Goal: Transaction & Acquisition: Book appointment/travel/reservation

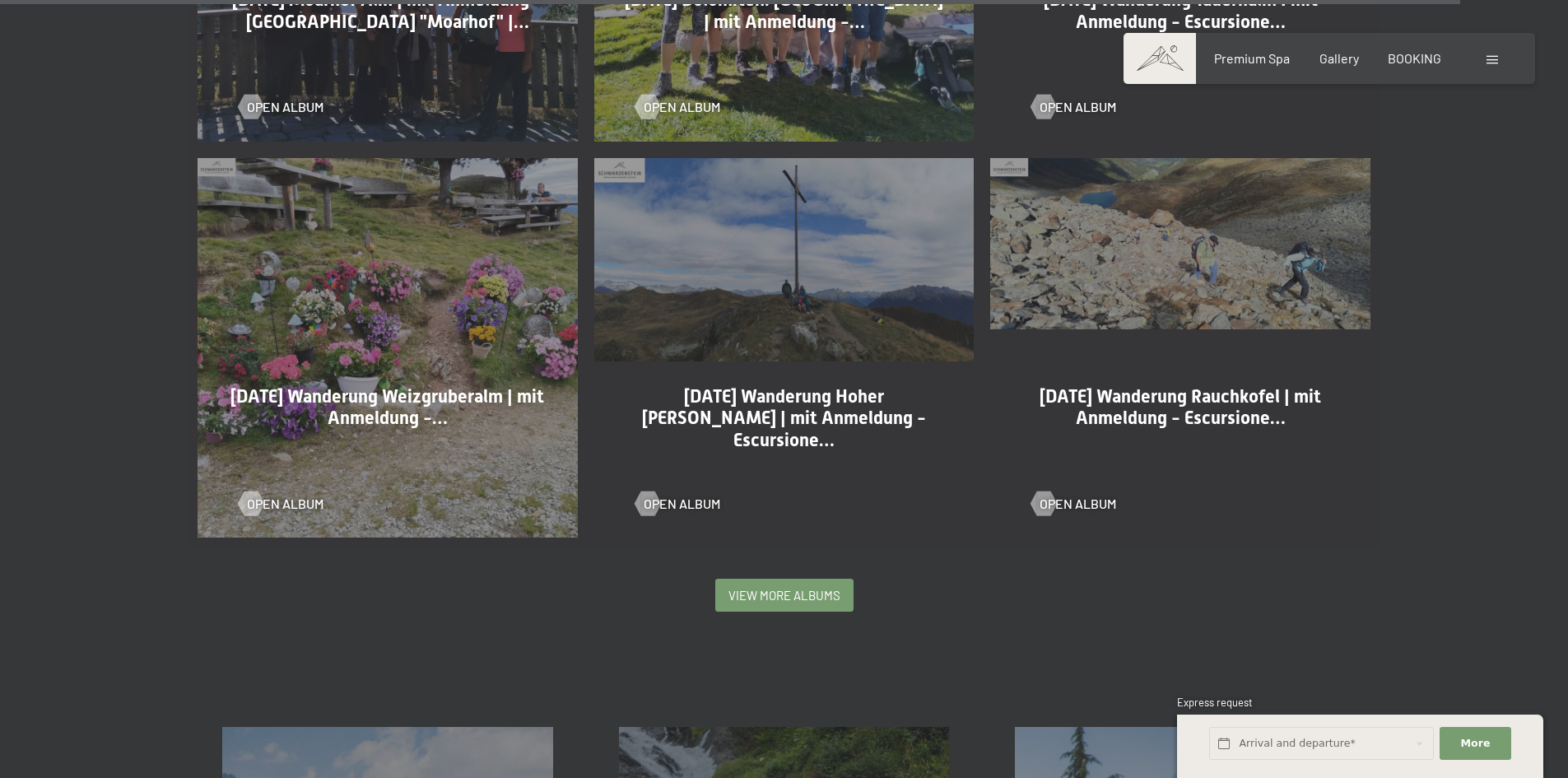
scroll to position [3333, 0]
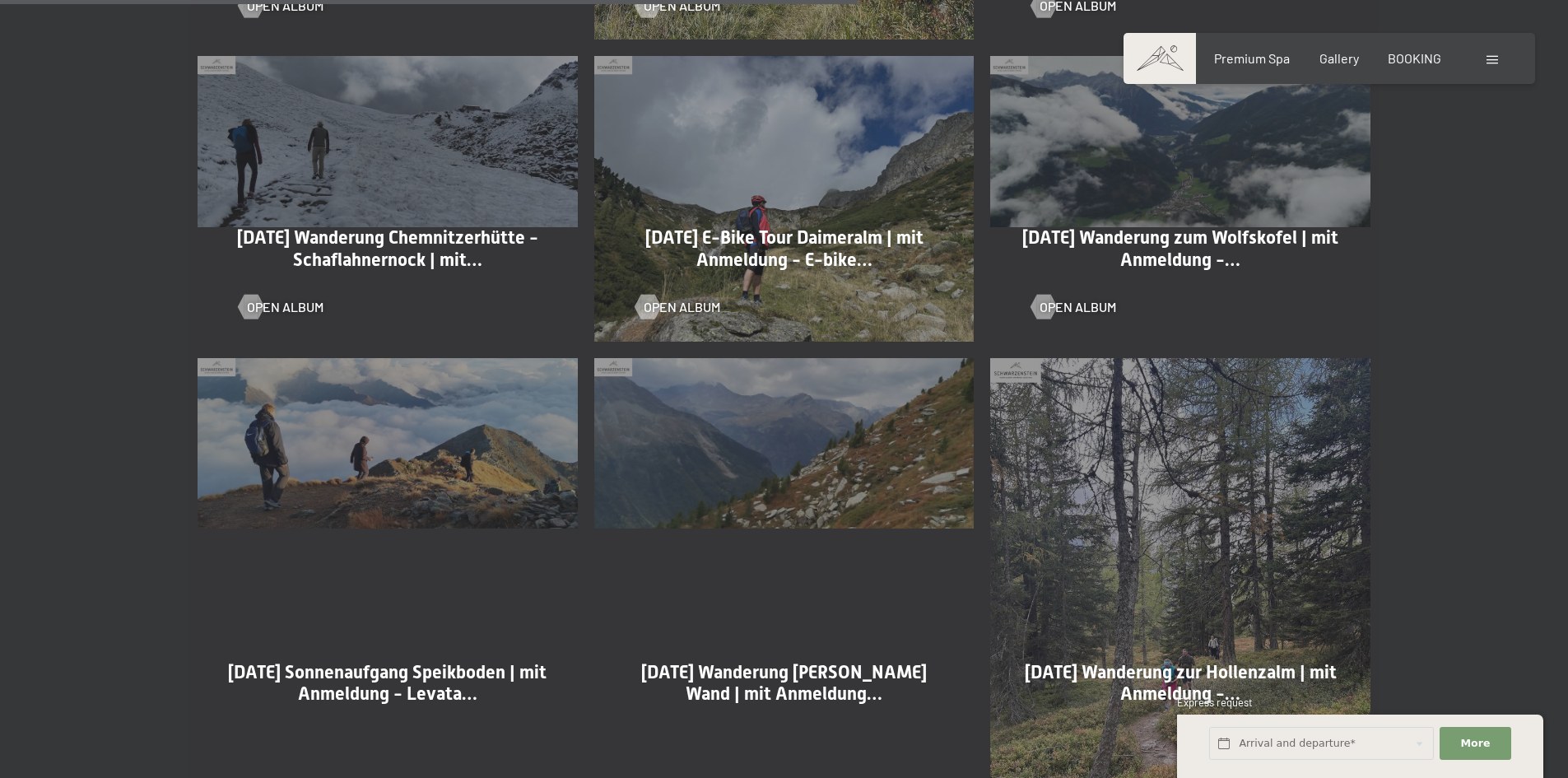
scroll to position [1850, 0]
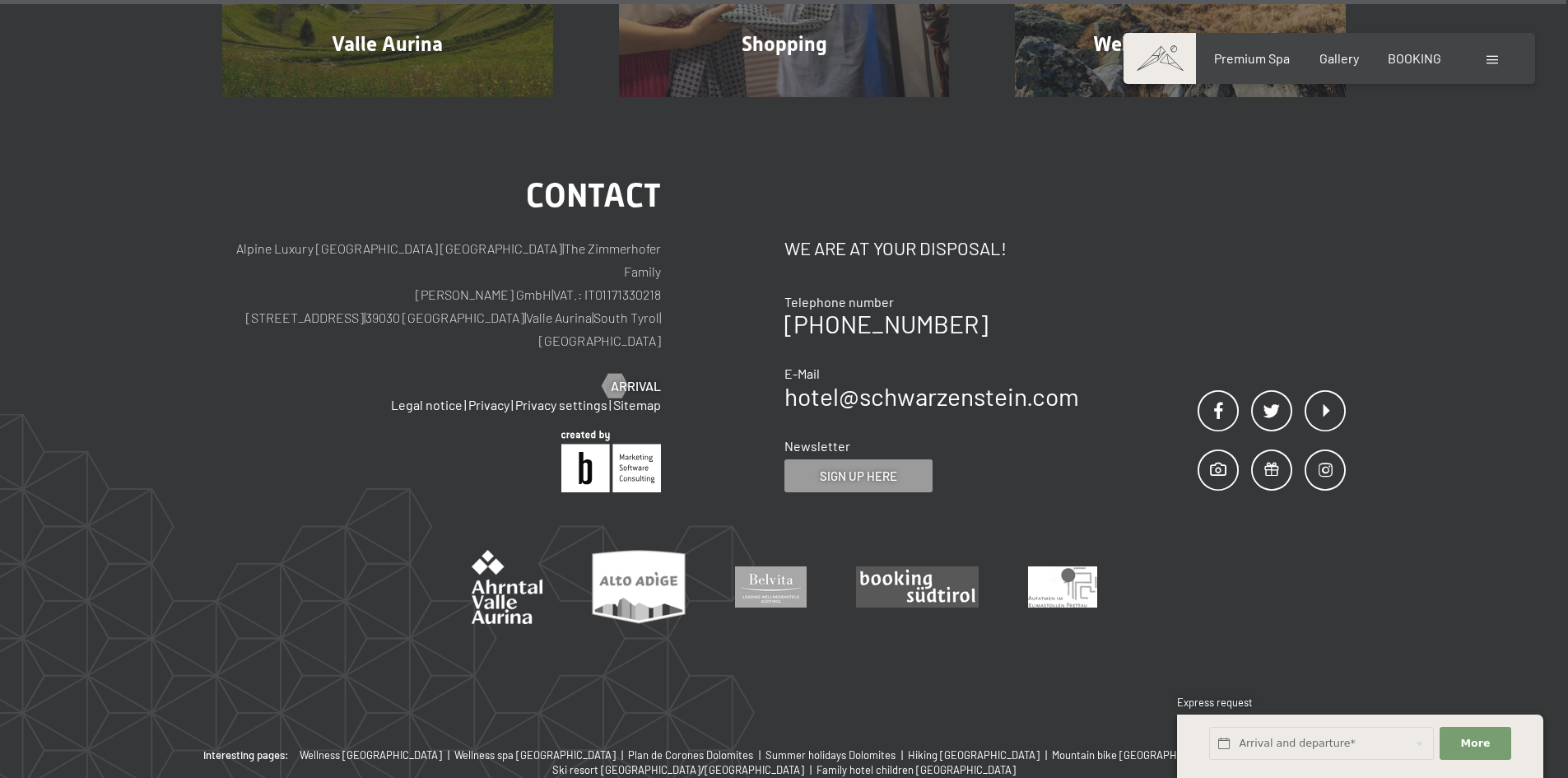
scroll to position [5063, 0]
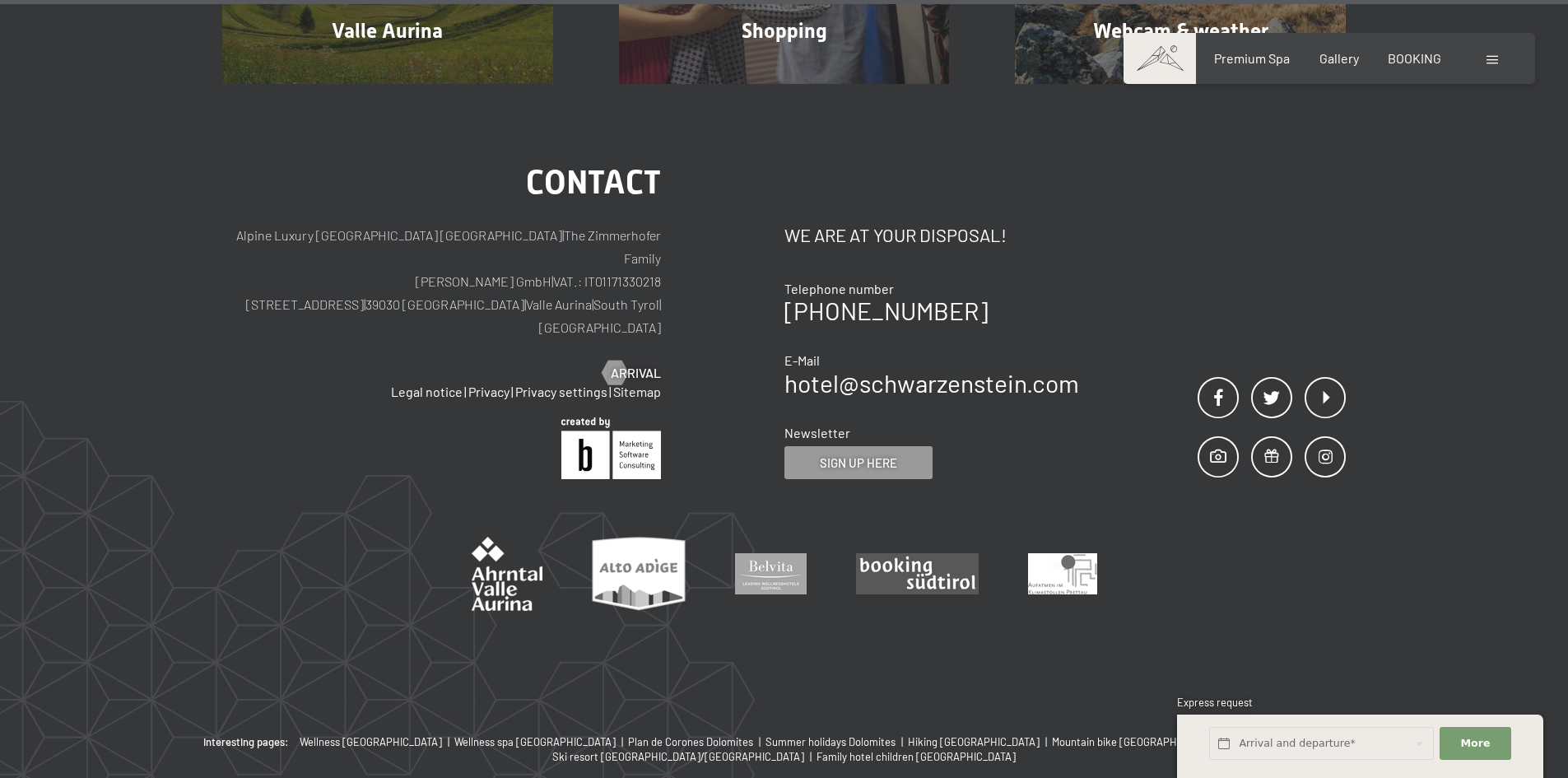
click at [111, 221] on div "Contact Alpine Luxury SPA Resort SCHWARZENSTEIN | The Zimmerhofer Family Otmar …" at bounding box center [784, 409] width 1568 height 651
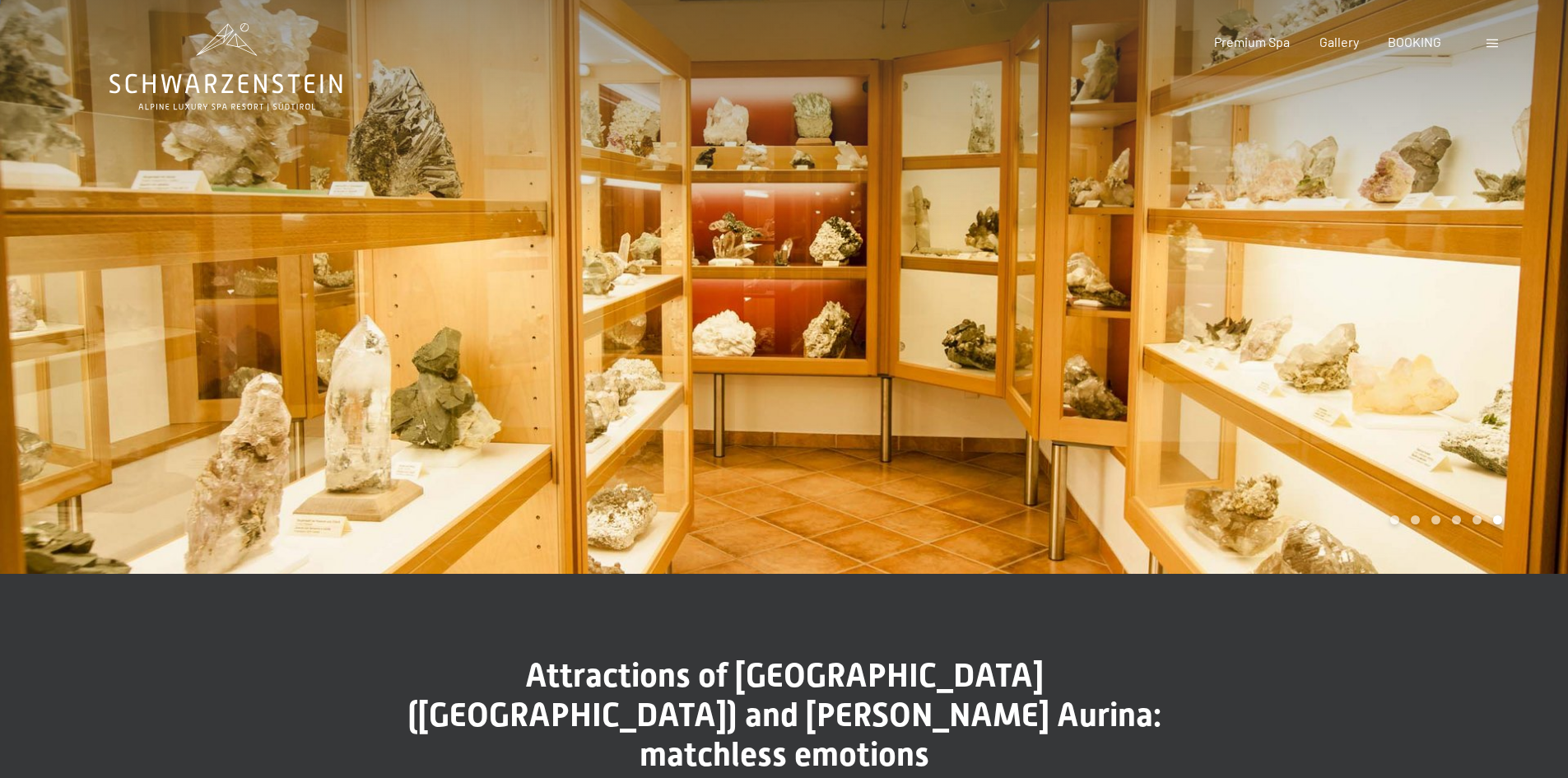
scroll to position [0, 0]
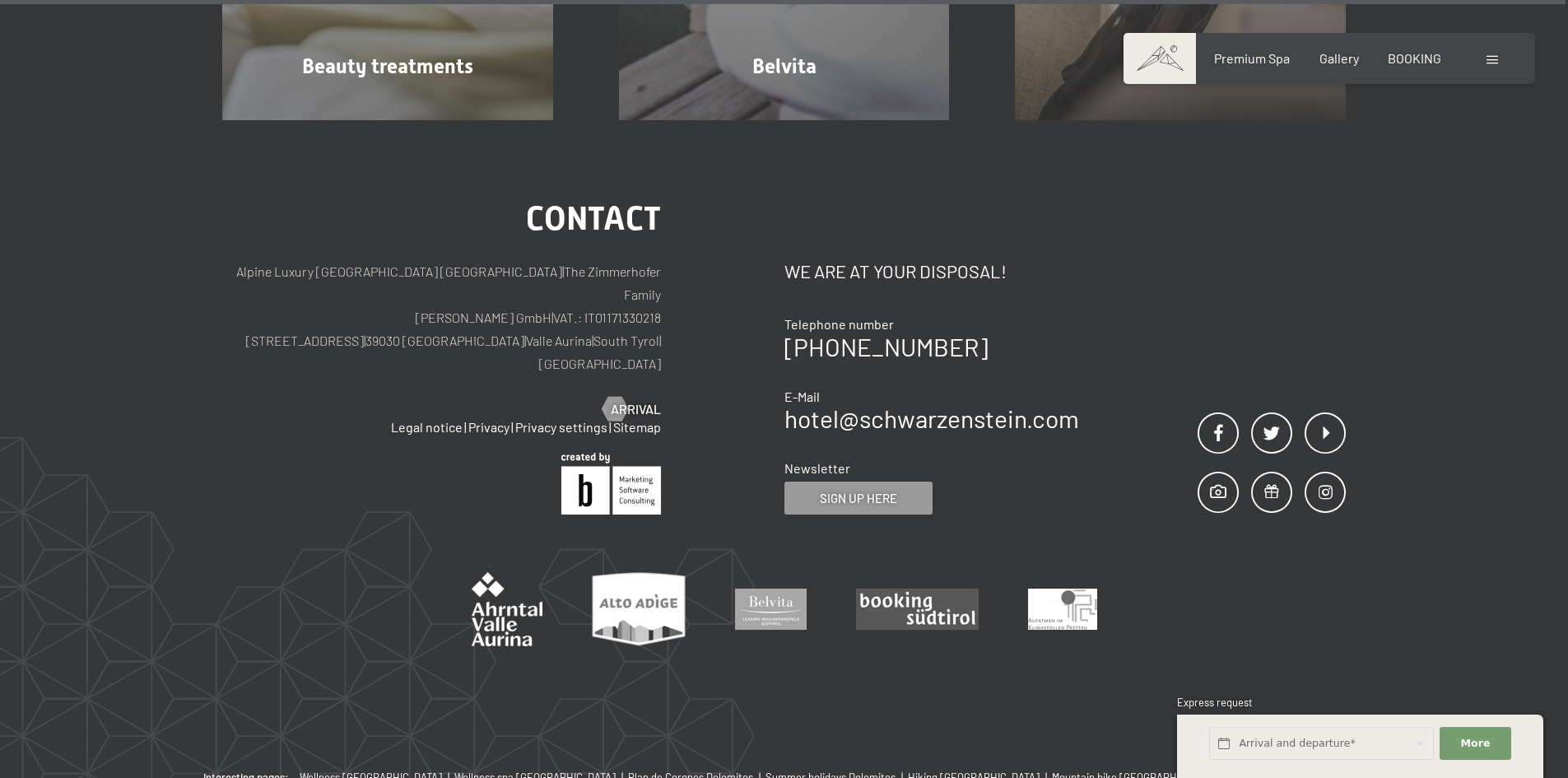
scroll to position [10907, 0]
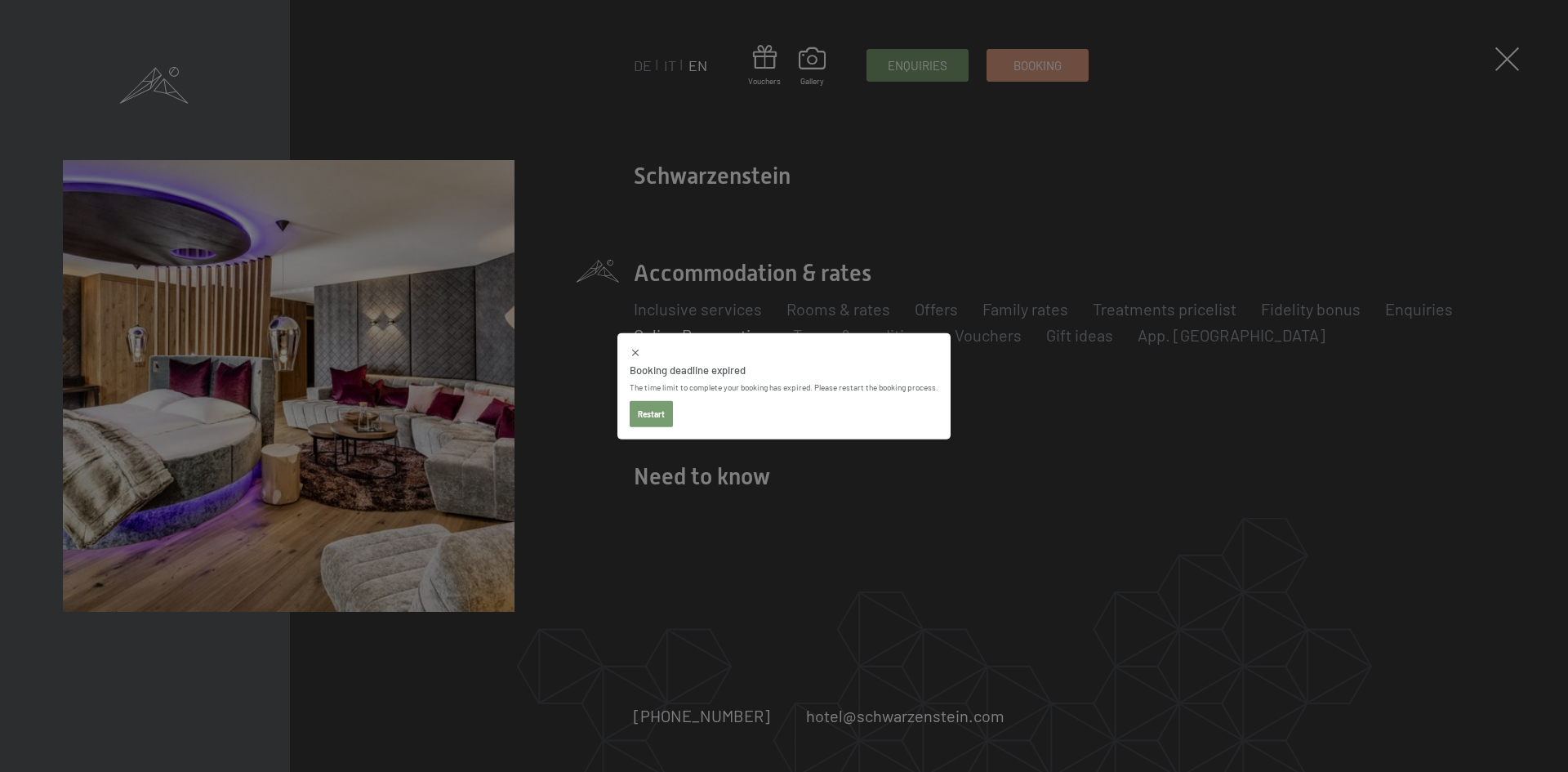
click at [740, 253] on div "Booking deadline expired The time limit to complete your booking has expired. P…" at bounding box center [784, 386] width 1568 height 772
select select "[DATE]"
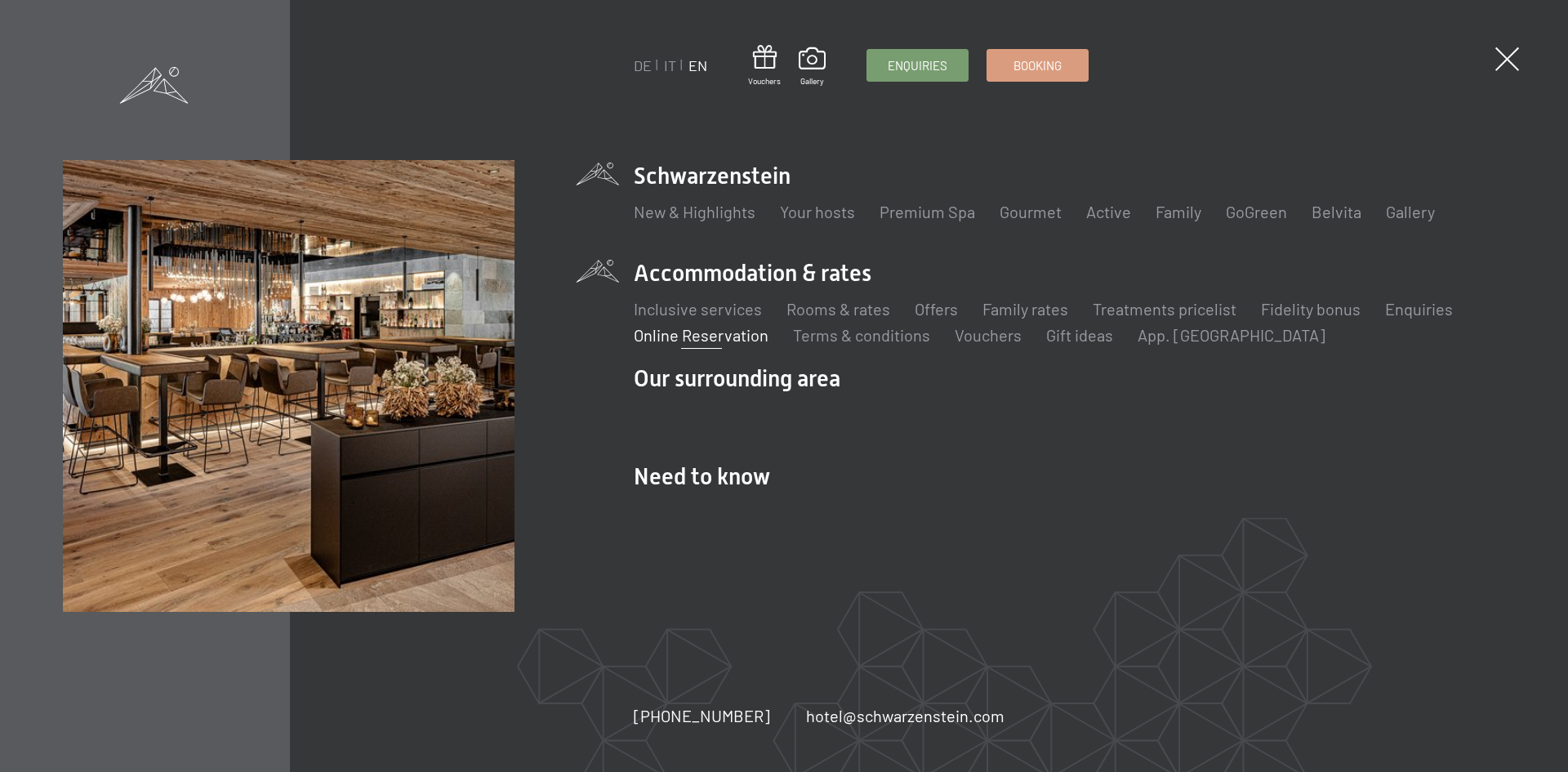
select select "[DATE]"
click at [1048, 73] on link "Booking" at bounding box center [1038, 63] width 100 height 31
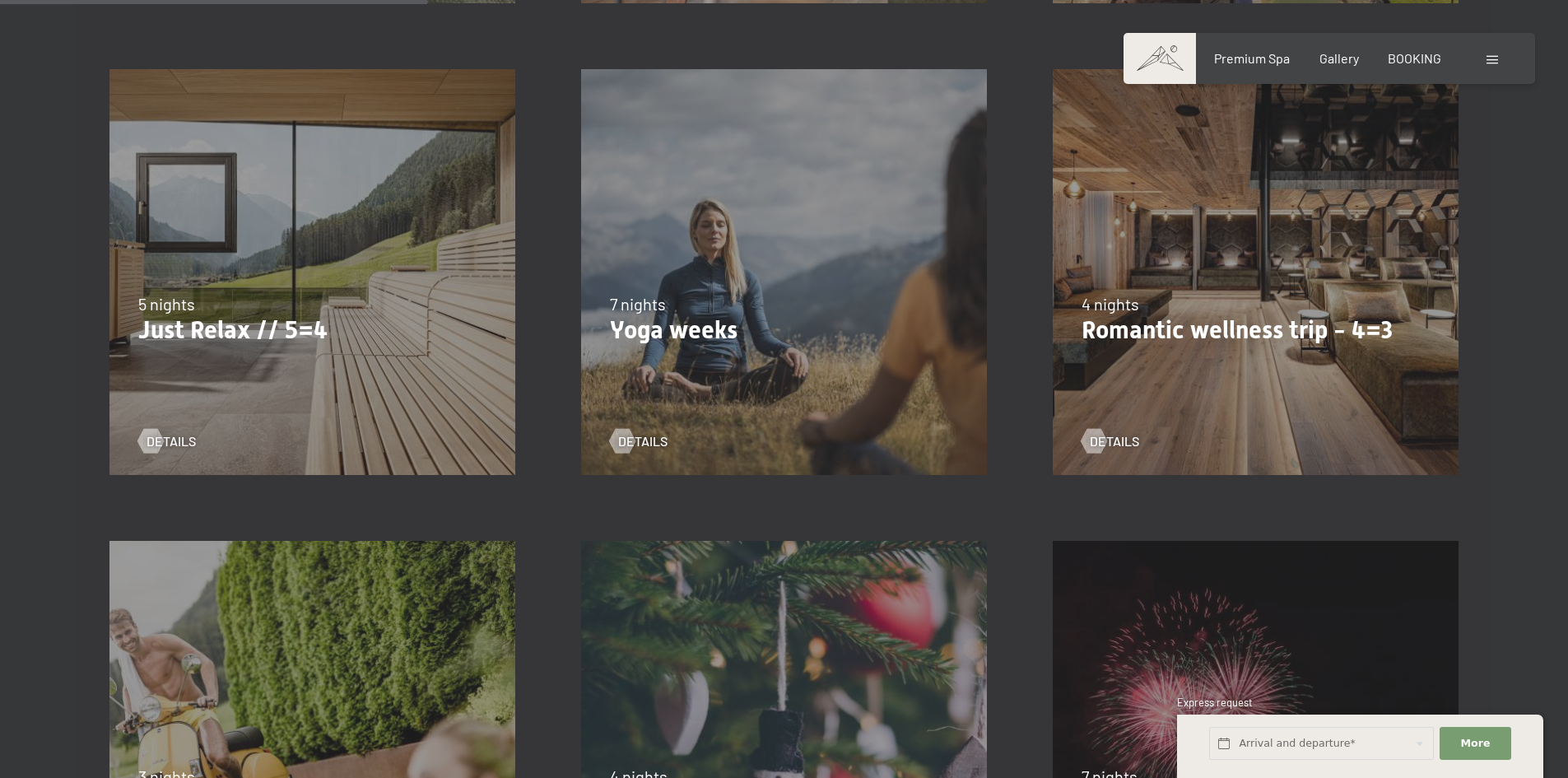
scroll to position [1153, 0]
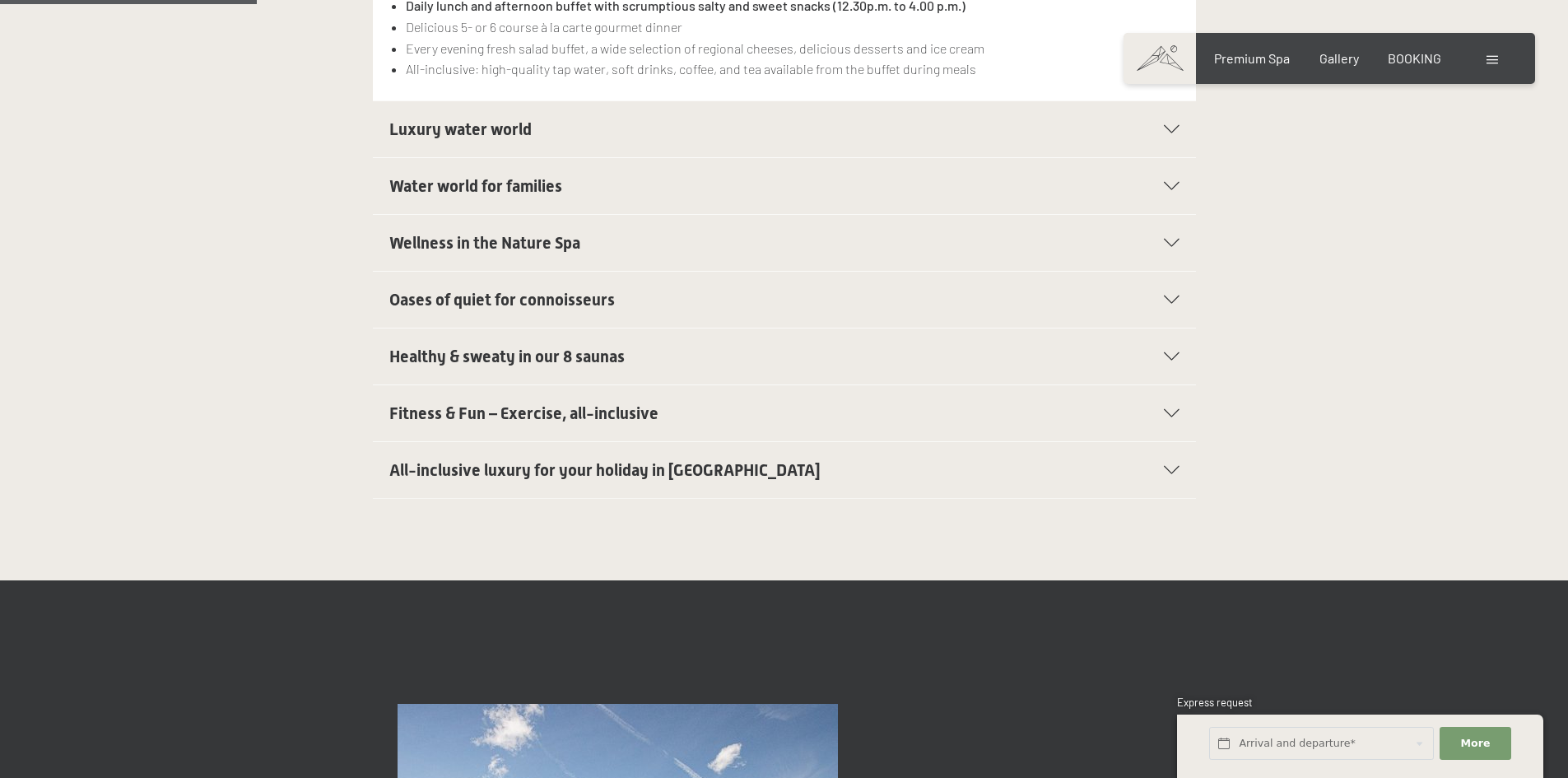
scroll to position [659, 0]
click at [558, 456] on div "All-inclusive luxury for your holiday in Italy" at bounding box center [784, 469] width 790 height 56
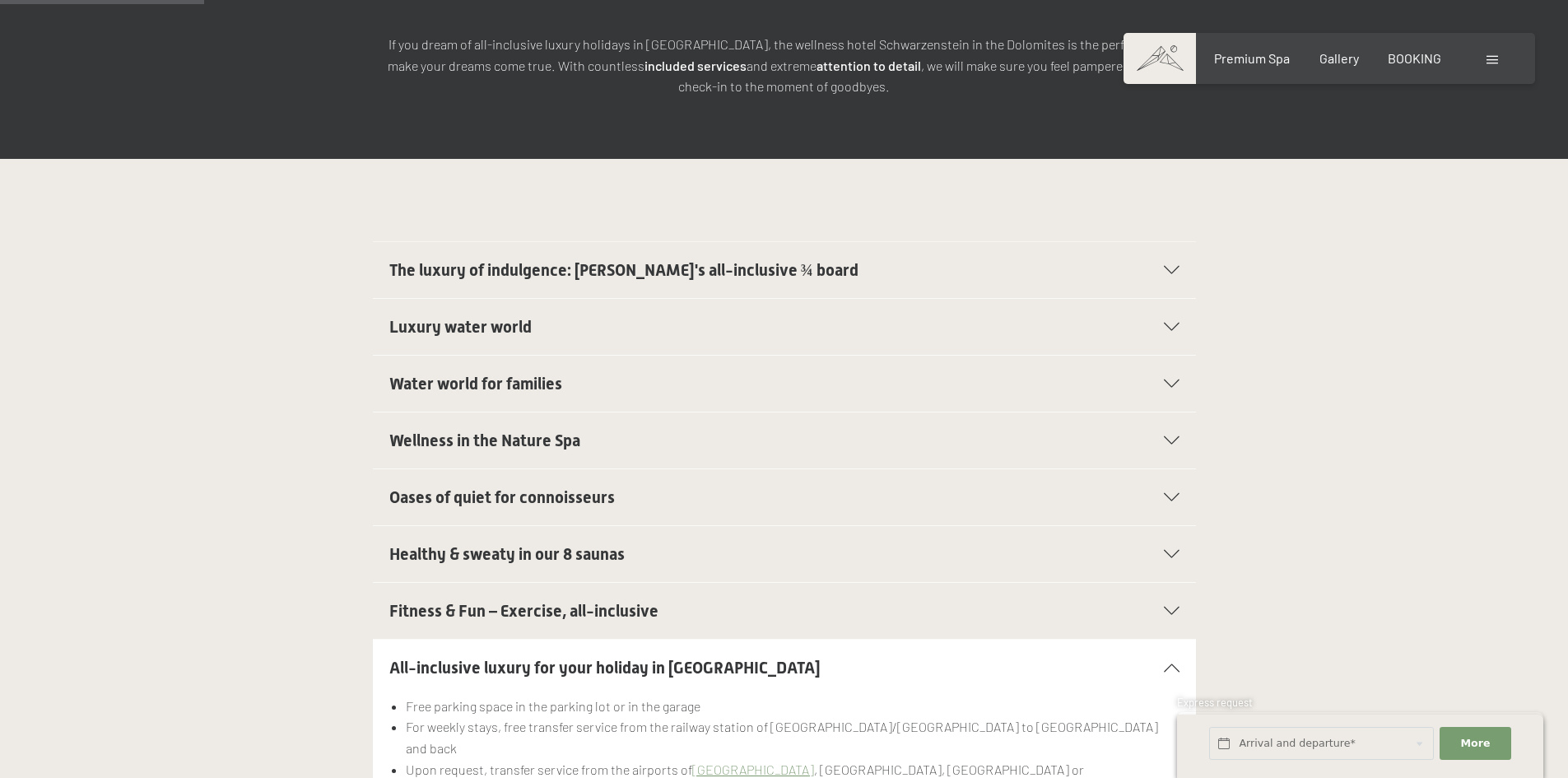
scroll to position [330, 0]
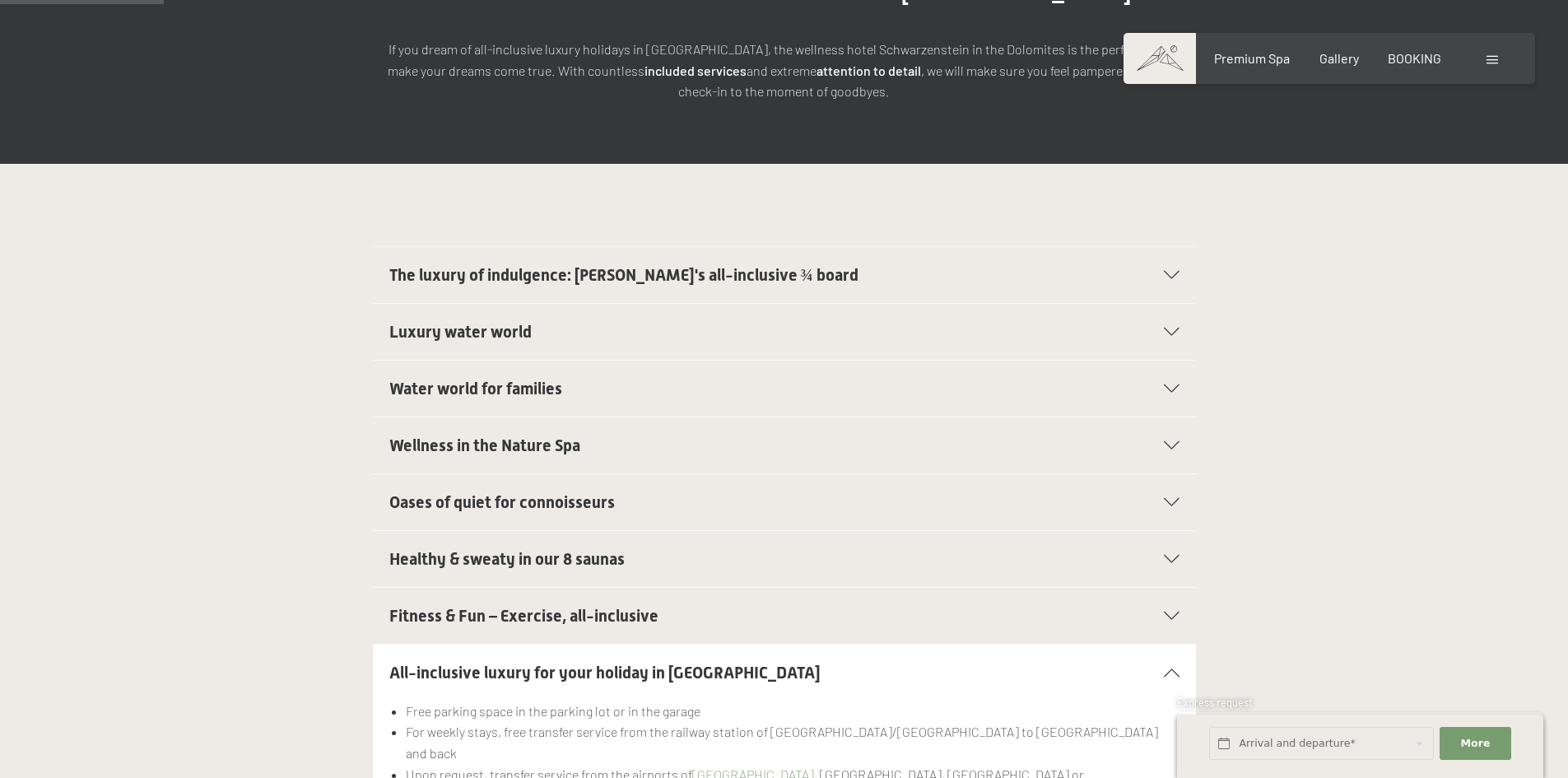
click at [516, 265] on span "The luxury of indulgence: Schwarzenstein's all-inclusive ¾ board" at bounding box center [624, 274] width 469 height 20
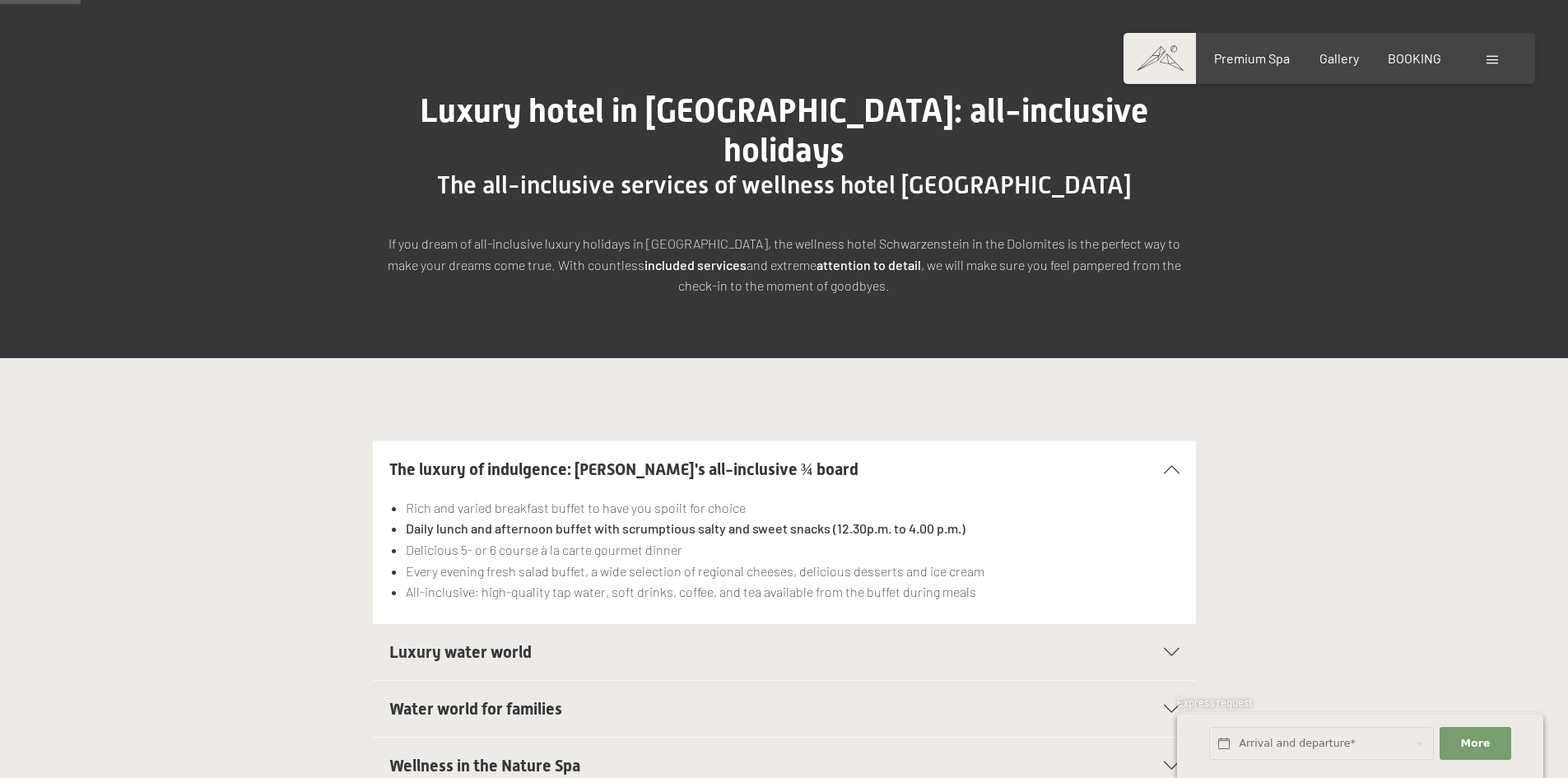
scroll to position [164, 0]
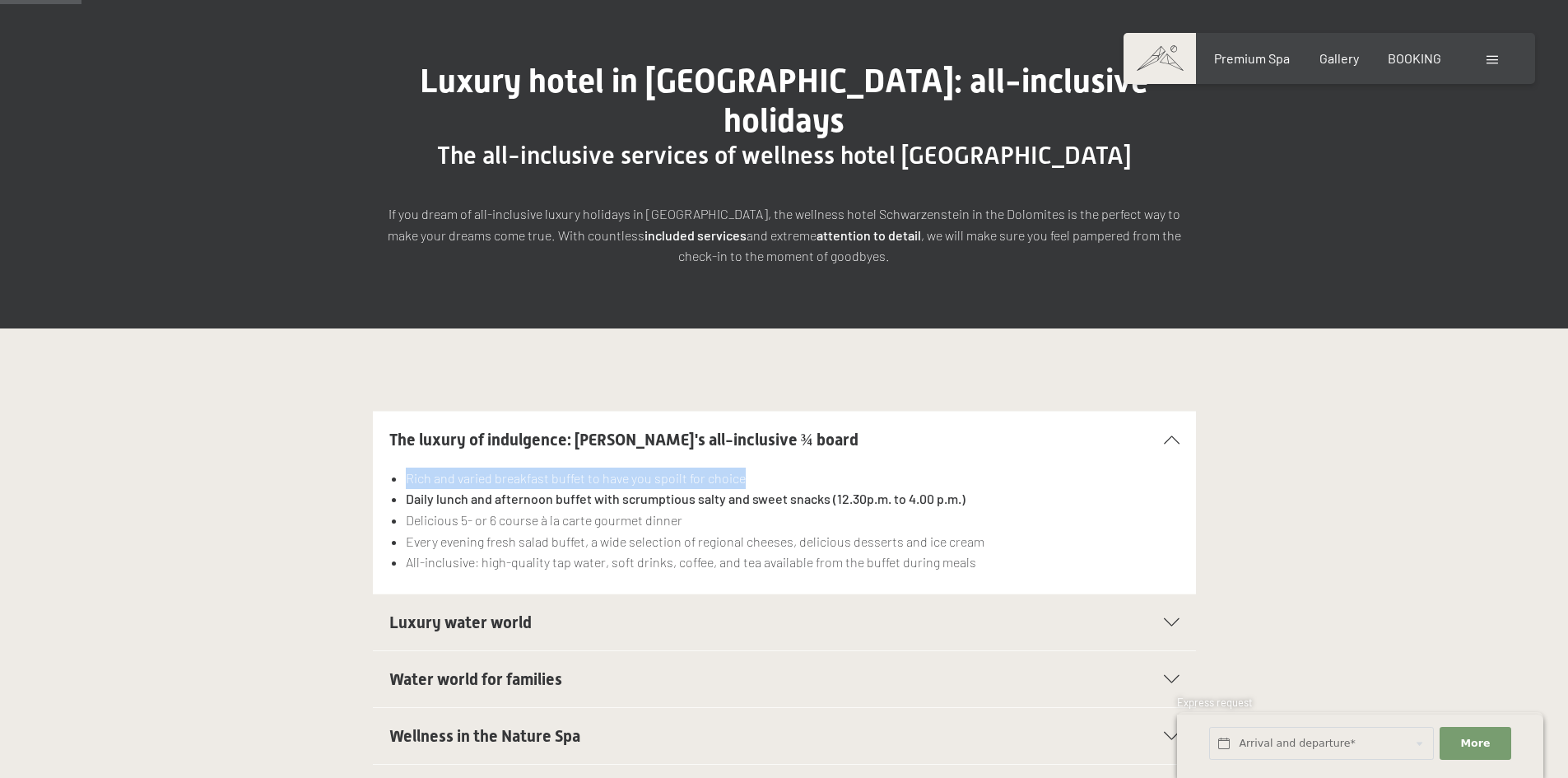
drag, startPoint x: 404, startPoint y: 441, endPoint x: 823, endPoint y: 434, distance: 419.1
click at [823, 468] on ul "Rich and varied breakfast buffet to have you spoilt for choice Daily lunch and …" at bounding box center [784, 521] width 790 height 106
click at [816, 468] on li "Rich and varied breakfast buffet to have you spoilt for choice" at bounding box center [792, 479] width 773 height 22
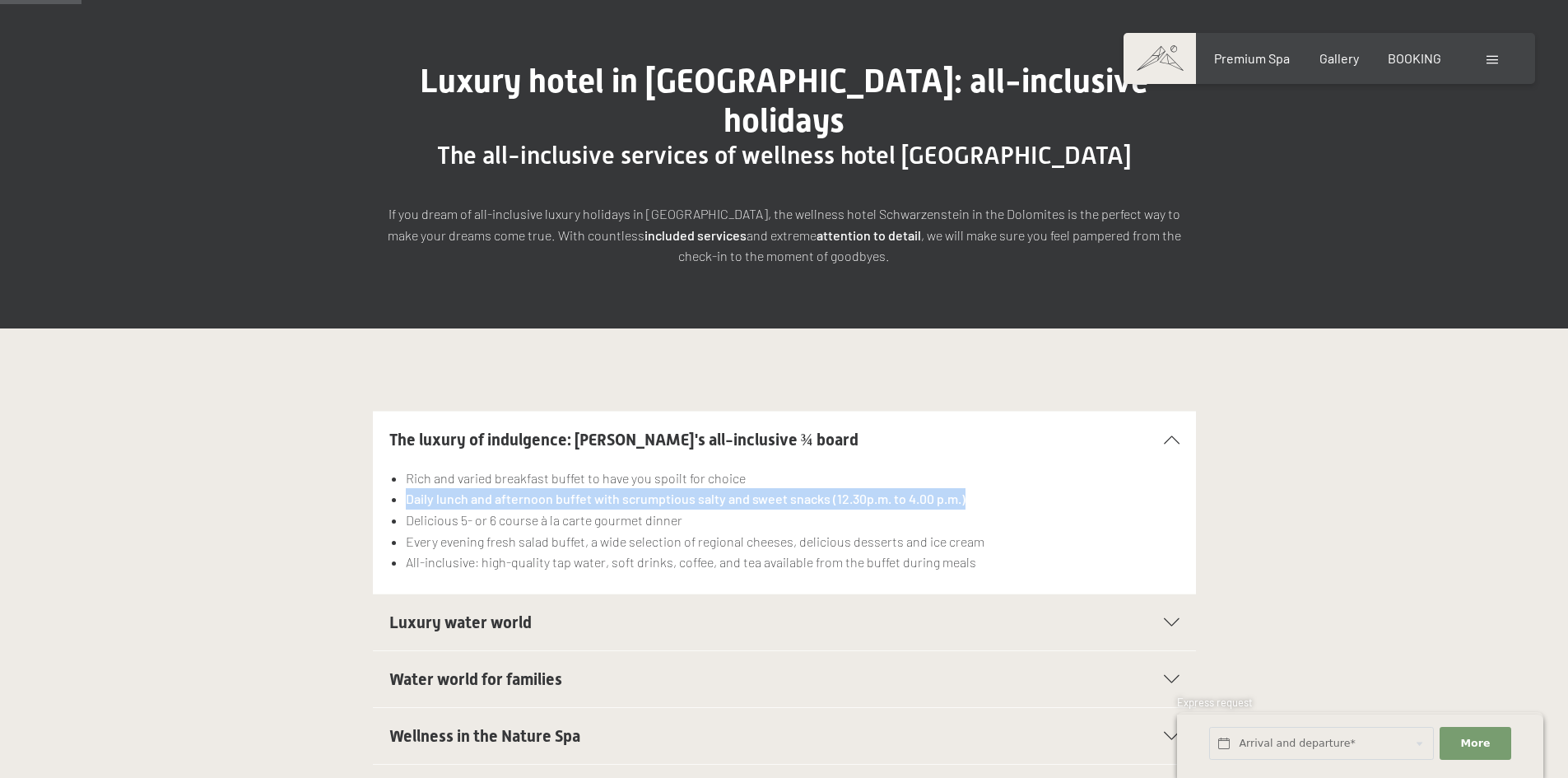
drag, startPoint x: 402, startPoint y: 463, endPoint x: 1001, endPoint y: 466, distance: 599.0
click at [1001, 468] on ul "Rich and varied breakfast buffet to have you spoilt for choice Daily lunch and …" at bounding box center [784, 521] width 790 height 106
click at [1001, 488] on li "Daily lunch and afternoon buffet with scrumptious salty and sweet snacks (12.30…" at bounding box center [792, 498] width 773 height 22
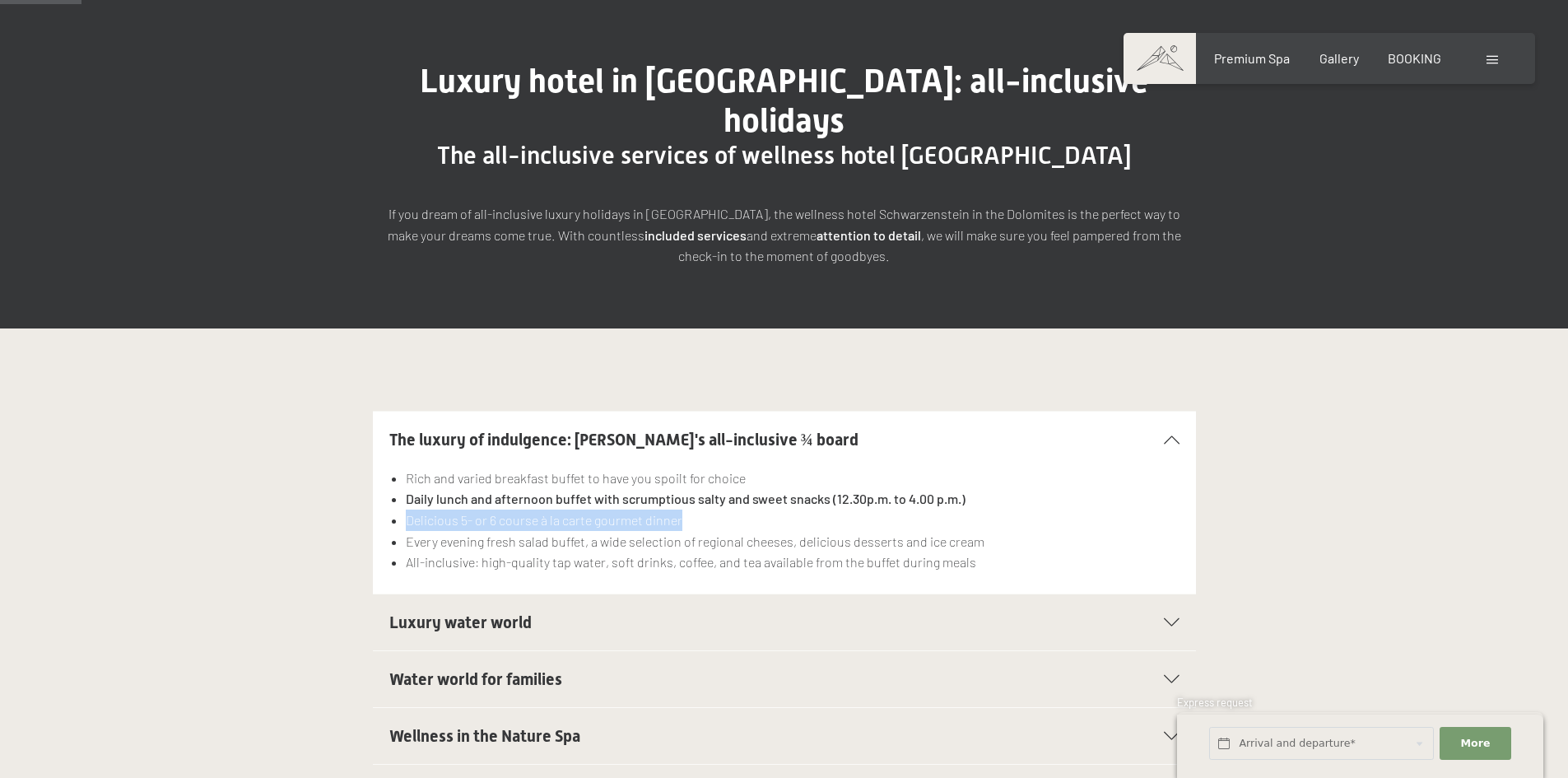
drag, startPoint x: 398, startPoint y: 484, endPoint x: 718, endPoint y: 478, distance: 320.1
click at [718, 478] on ul "Rich and varied breakfast buffet to have you spoilt for choice Daily lunch and …" at bounding box center [784, 521] width 790 height 106
click at [718, 510] on li "Delicious 5- or 6 course à la carte gourmet dinner" at bounding box center [792, 520] width 773 height 22
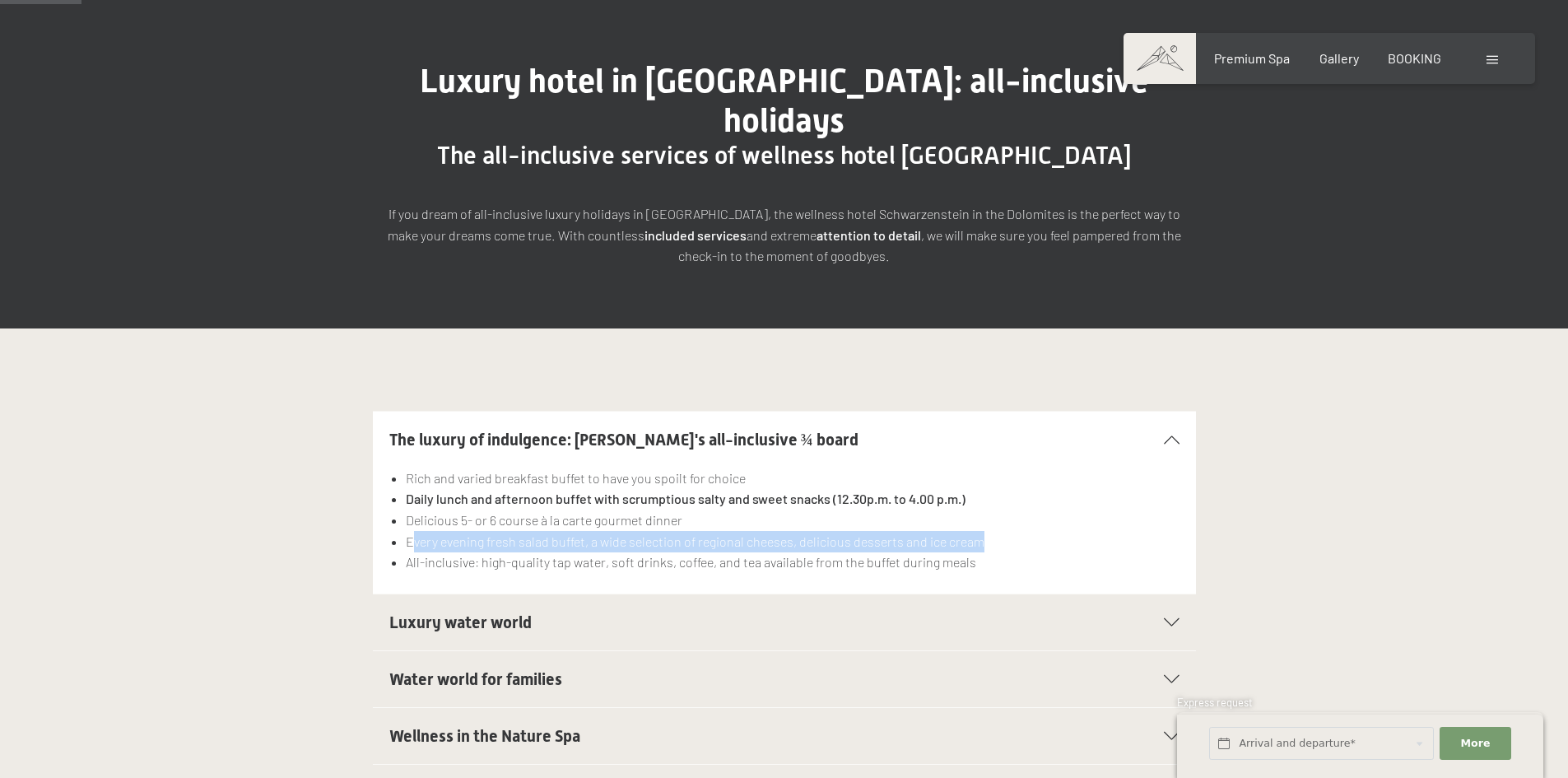
drag, startPoint x: 414, startPoint y: 505, endPoint x: 1058, endPoint y: 499, distance: 644.0
click at [1058, 531] on li "Every evening fresh salad buffet, a wide selection of regional cheeses, delicio…" at bounding box center [792, 542] width 773 height 22
click at [618, 531] on li "Every evening fresh salad buffet, a wide selection of regional cheeses, delicio…" at bounding box center [792, 542] width 773 height 22
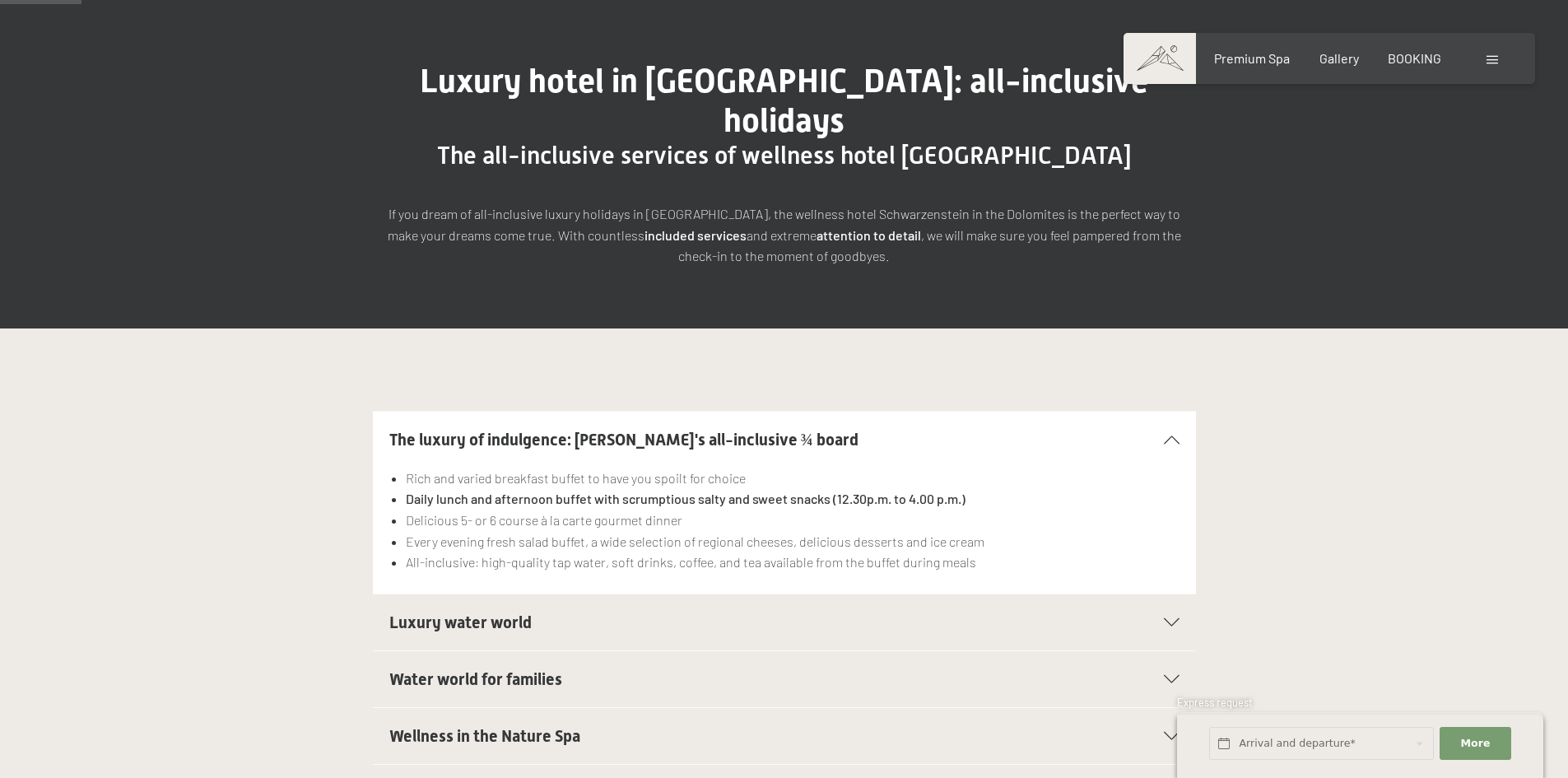
click at [638, 531] on li "Every evening fresh salad buffet, a wide selection of regional cheeses, delicio…" at bounding box center [792, 542] width 773 height 22
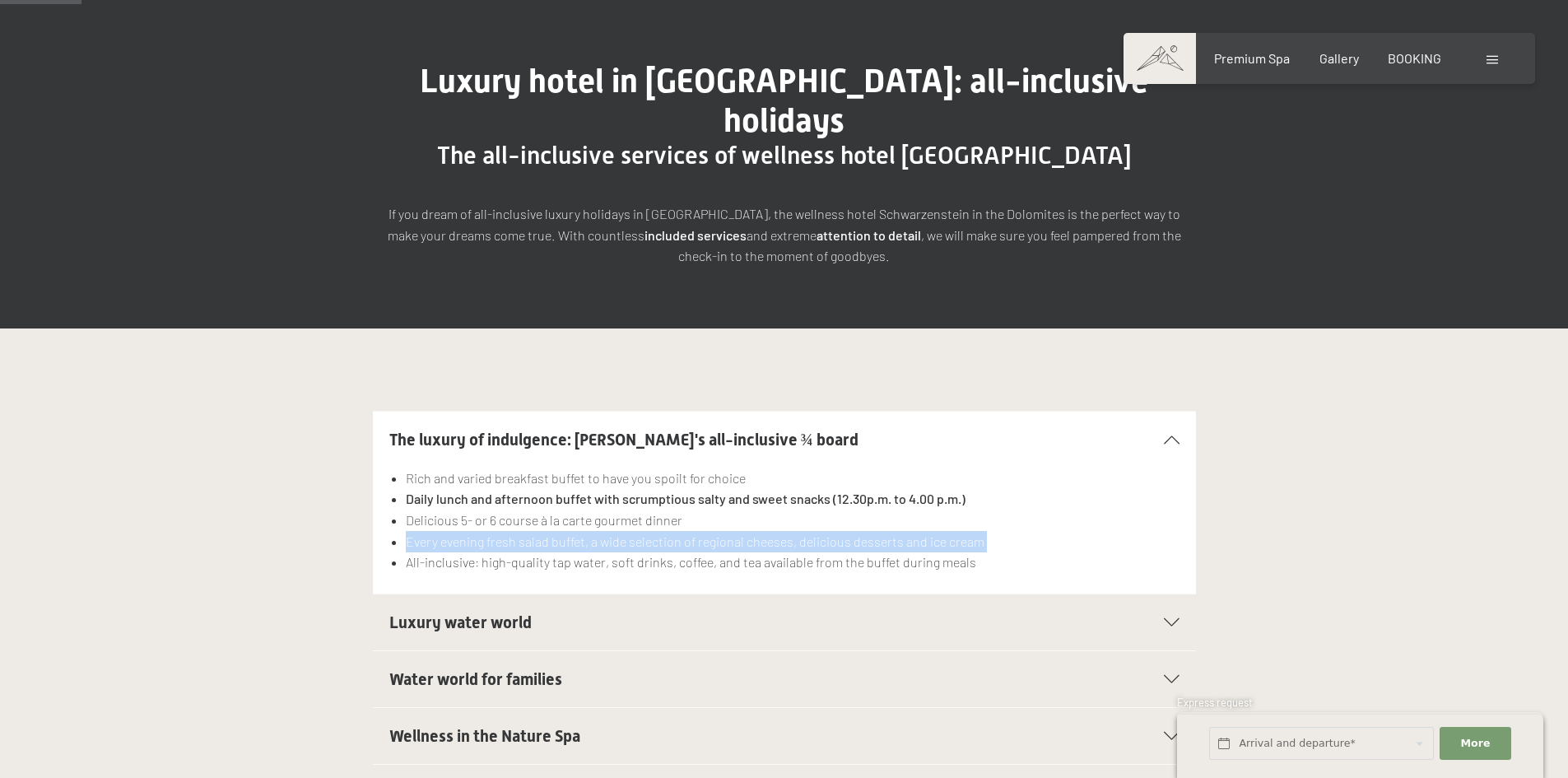
click at [638, 531] on li "Every evening fresh salad buffet, a wide selection of regional cheeses, delicio…" at bounding box center [792, 542] width 773 height 22
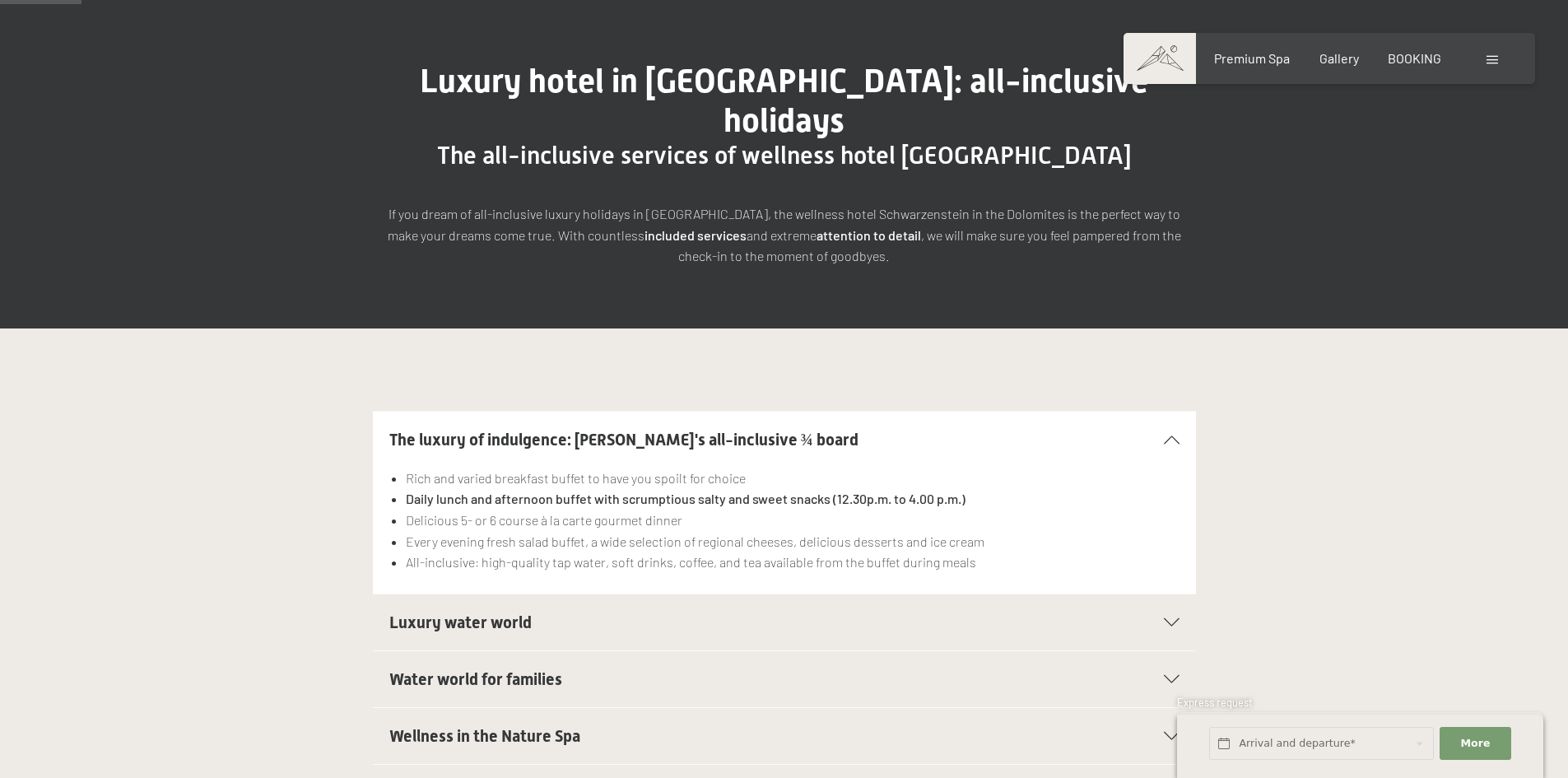
click at [638, 552] on li "All-inclusive: high-quality tap water, soft drinks, coffee, and tea available f…" at bounding box center [792, 563] width 773 height 22
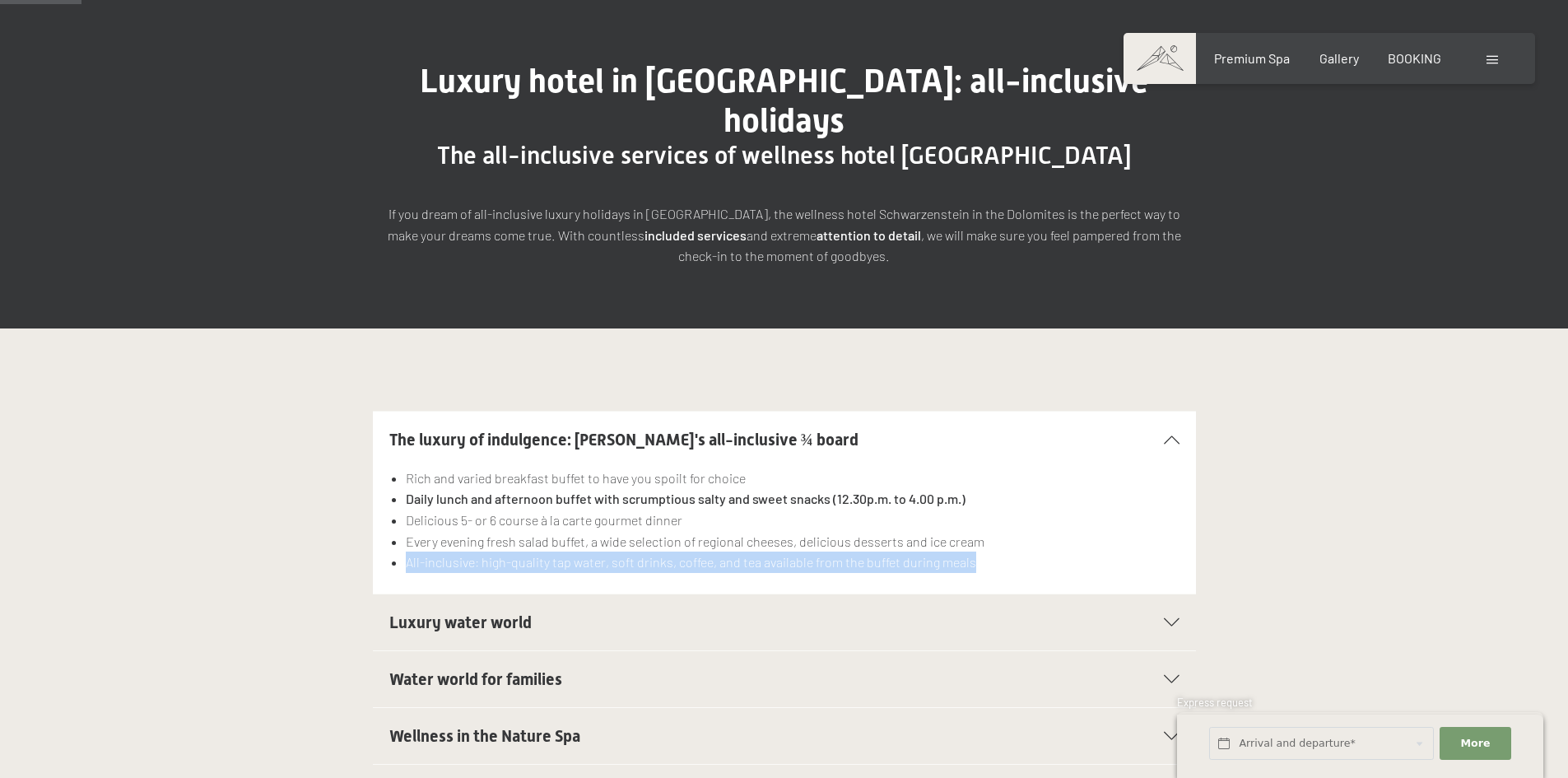
click at [638, 552] on li "All-inclusive: high-quality tap water, soft drinks, coffee, and tea available f…" at bounding box center [792, 563] width 773 height 22
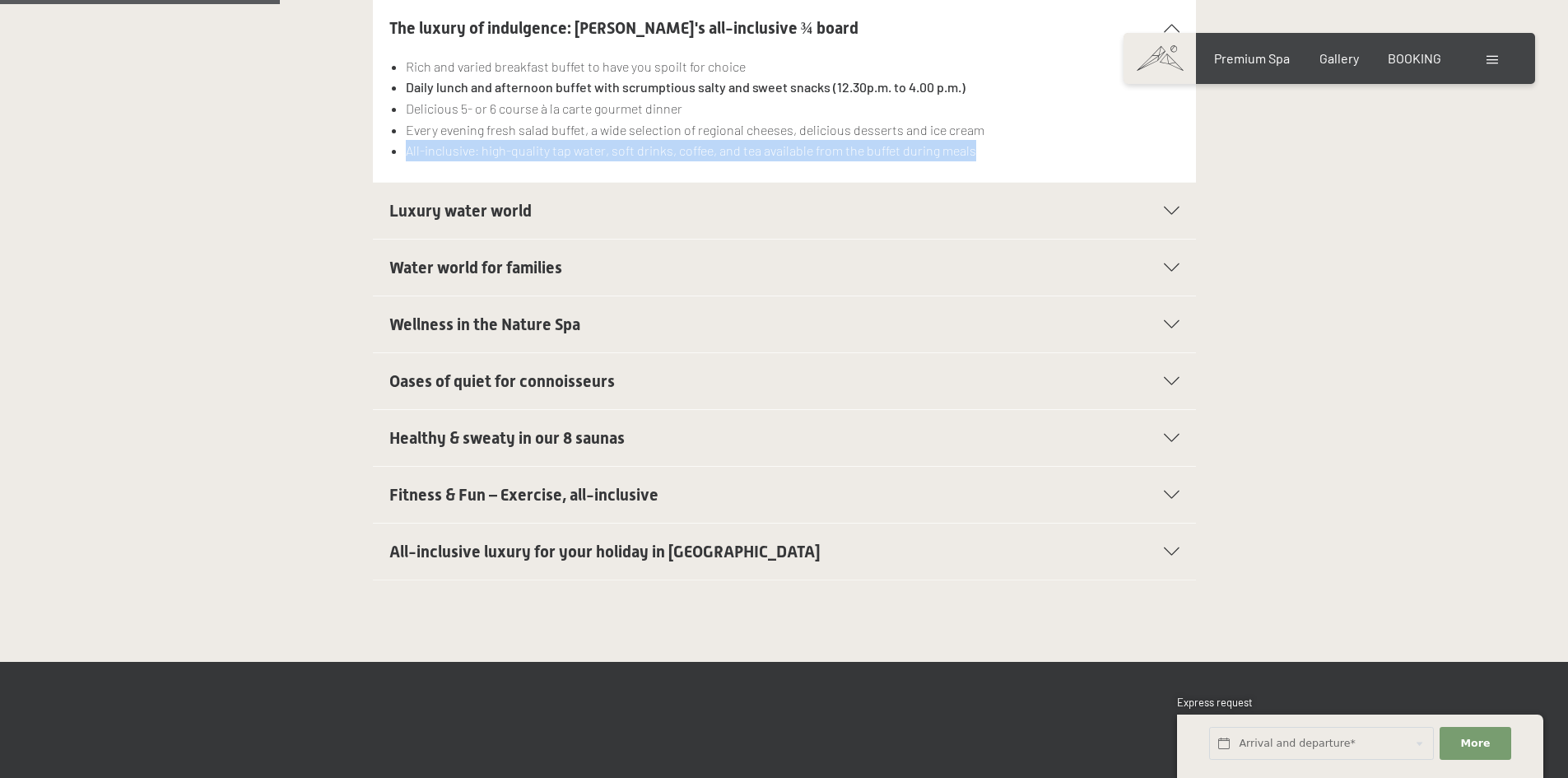
scroll to position [0, 0]
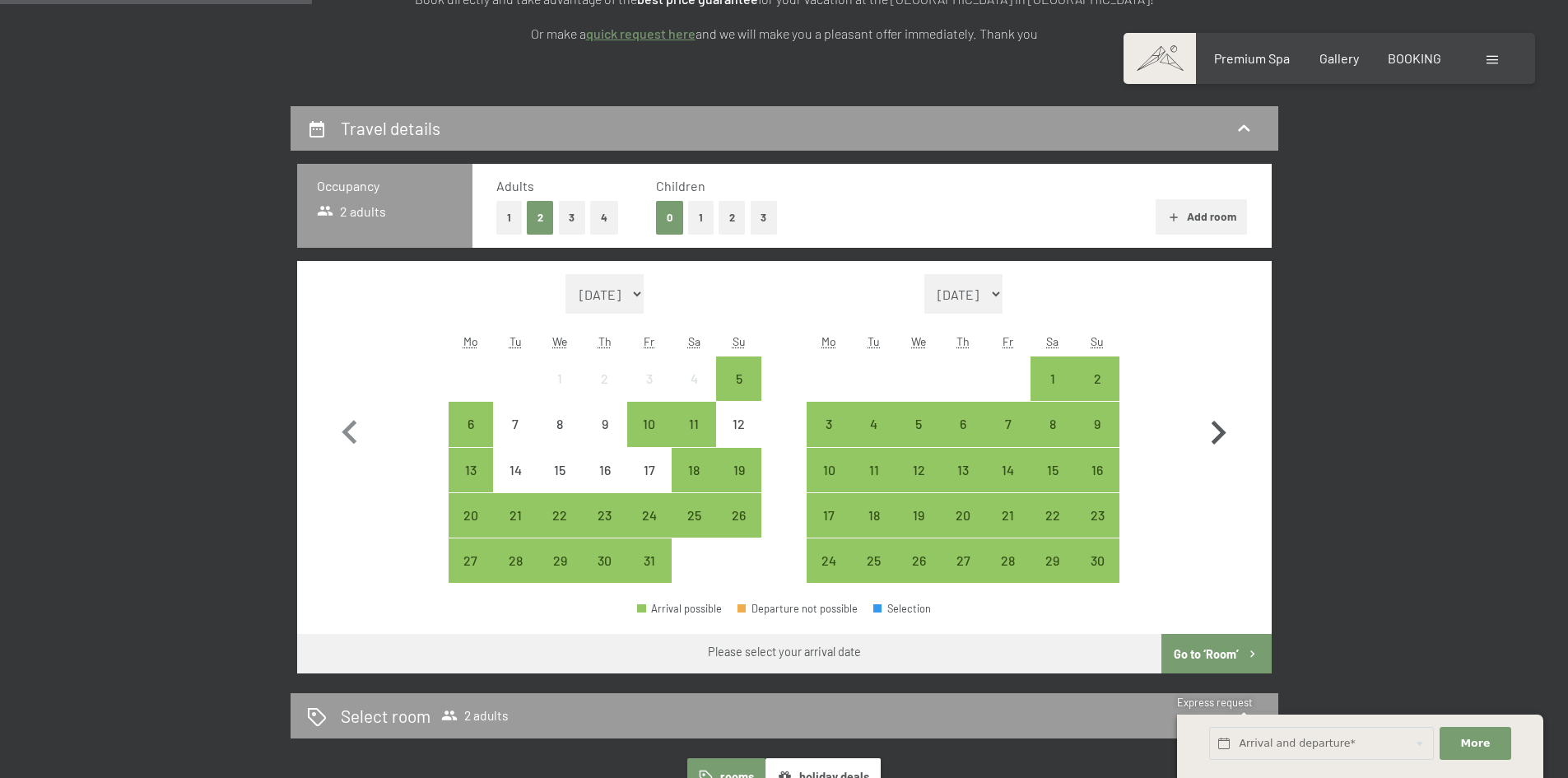
click at [1217, 405] on button "button" at bounding box center [1218, 429] width 48 height 310
select select "[DATE]"
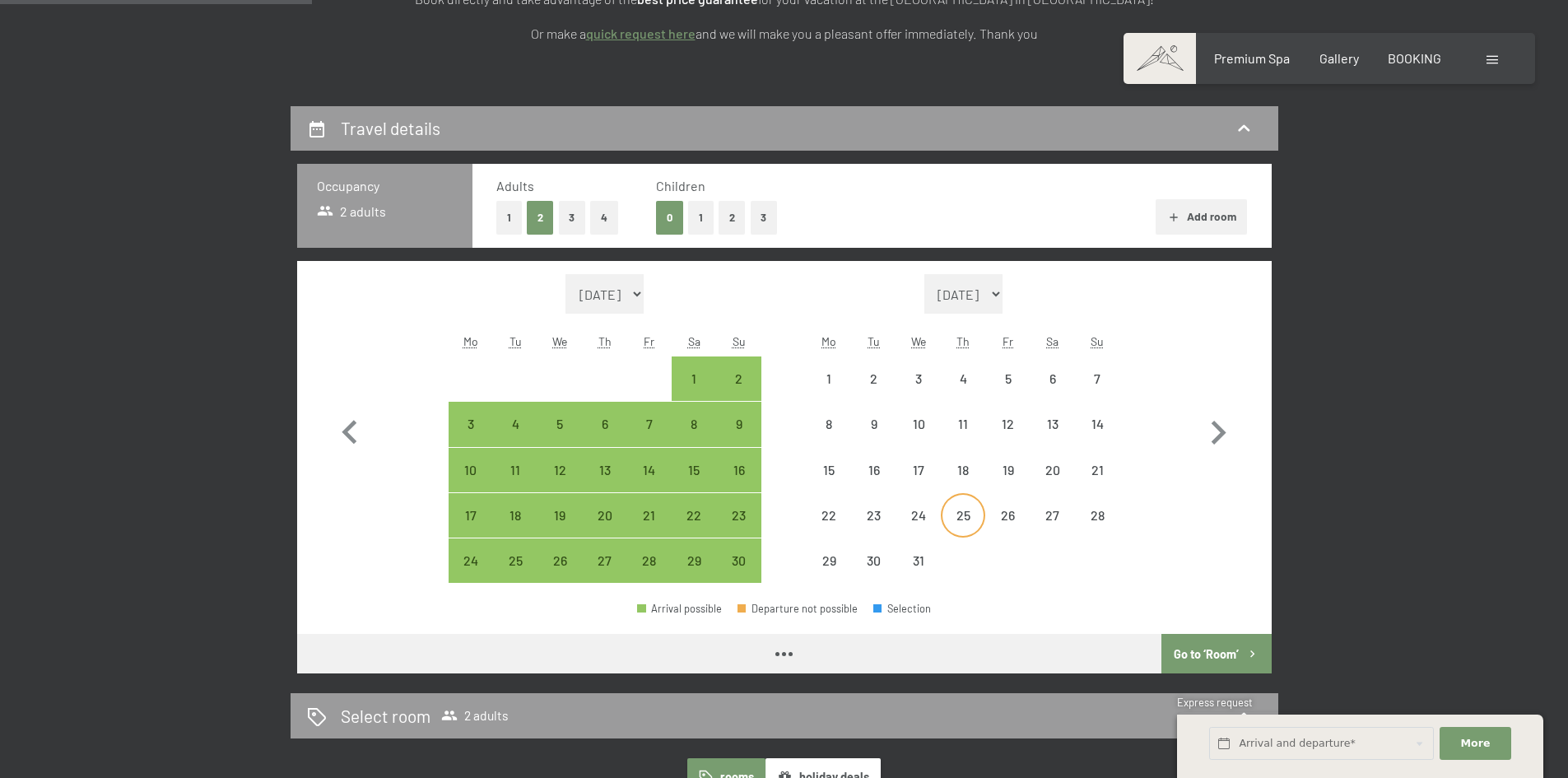
select select "[DATE]"
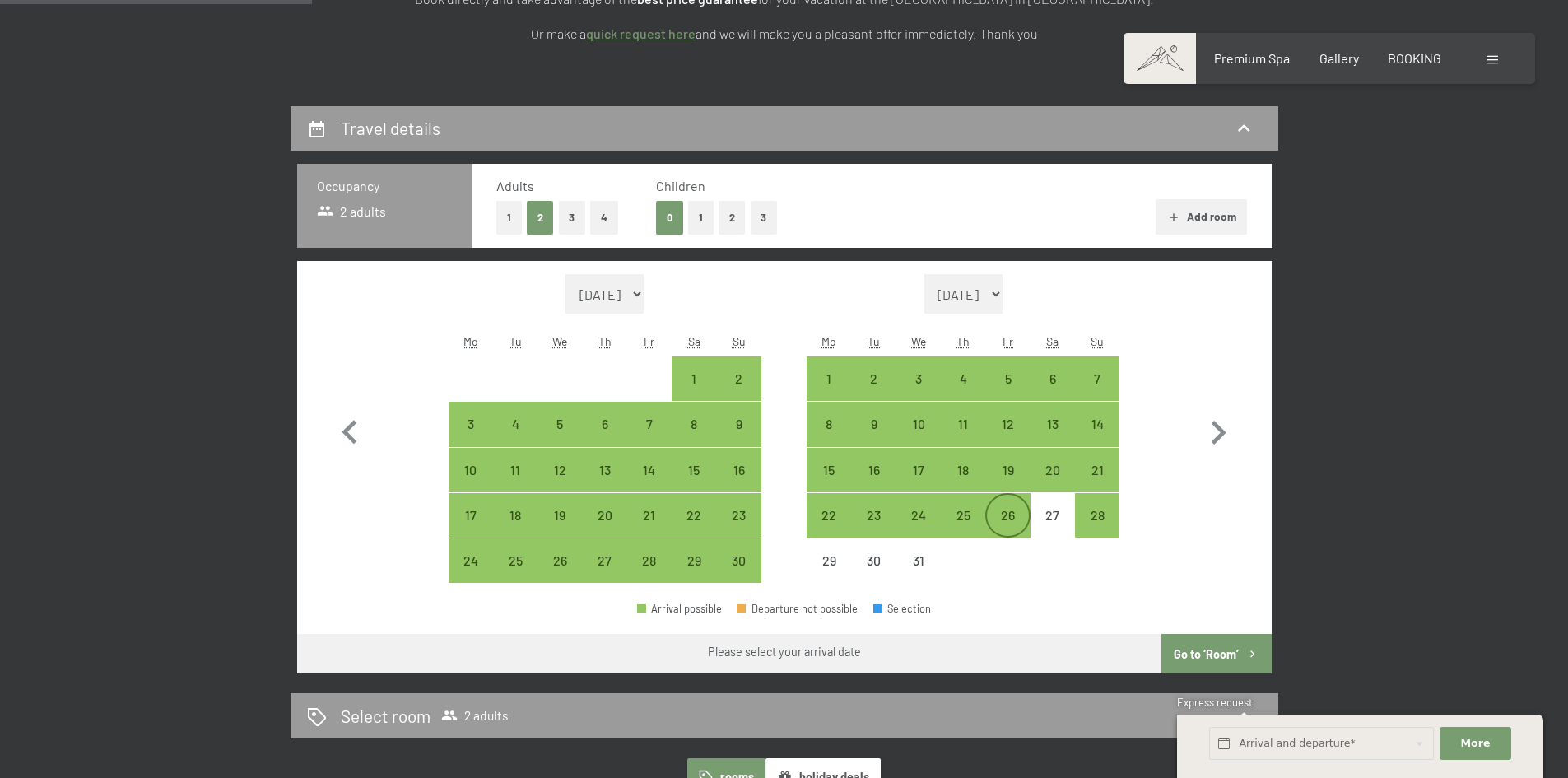
click at [1008, 524] on div "26" at bounding box center [1008, 530] width 42 height 42
select select "[DATE]"
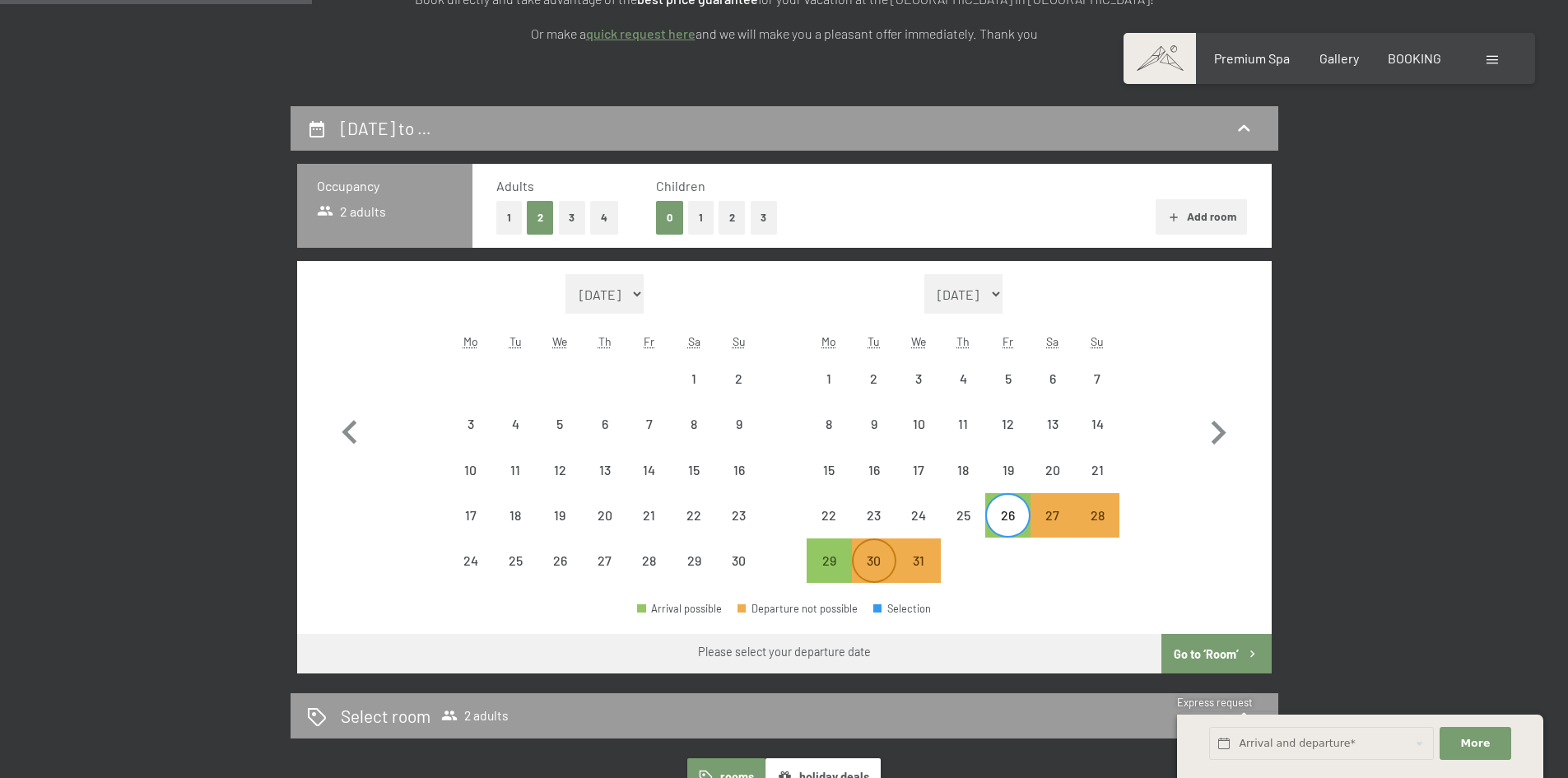
click at [885, 561] on div "30" at bounding box center [874, 575] width 42 height 42
select select "[DATE]"
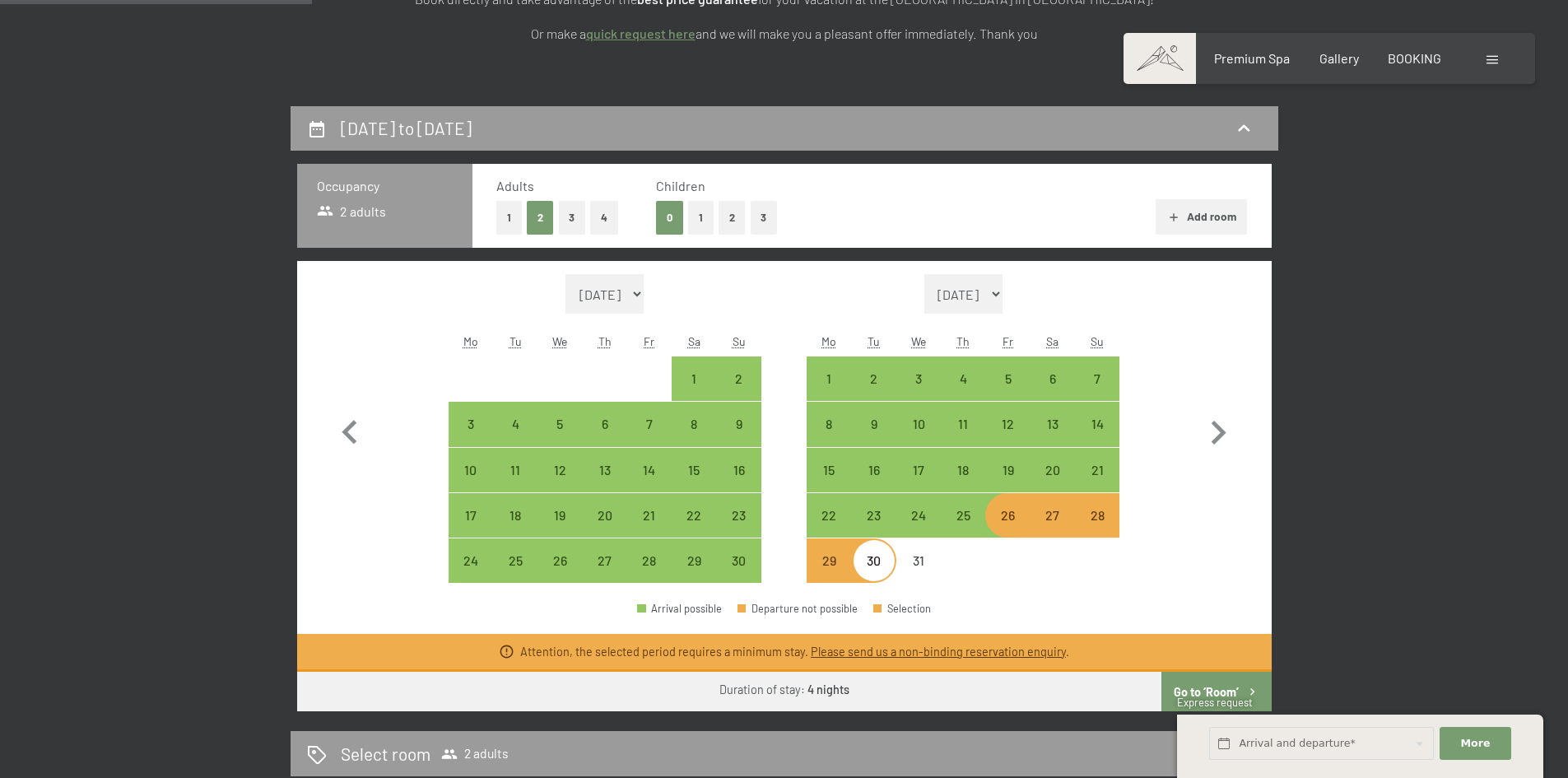
click at [1196, 693] on button "Go to ‘Room’" at bounding box center [1216, 692] width 110 height 40
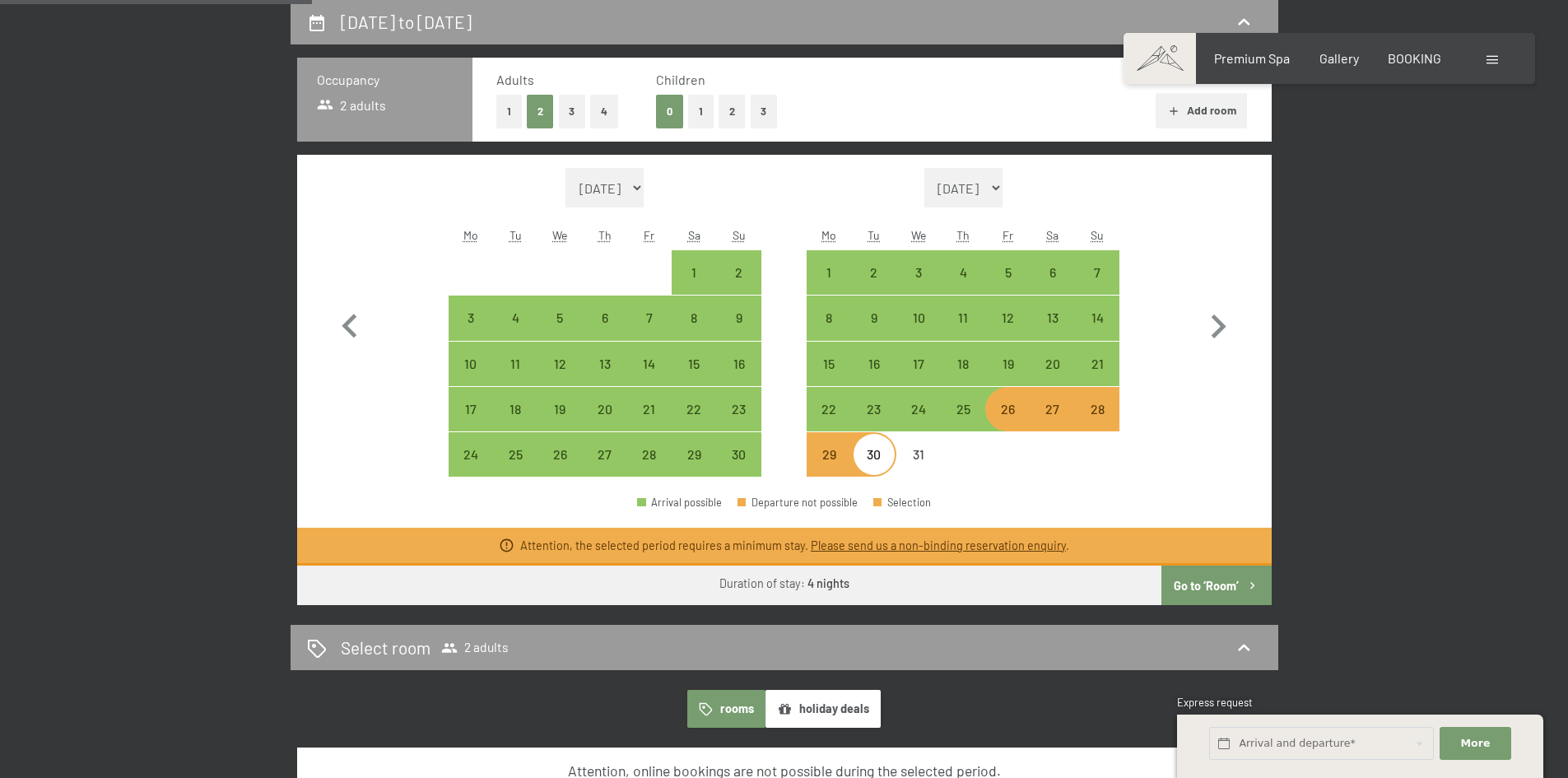
select select "[DATE]"
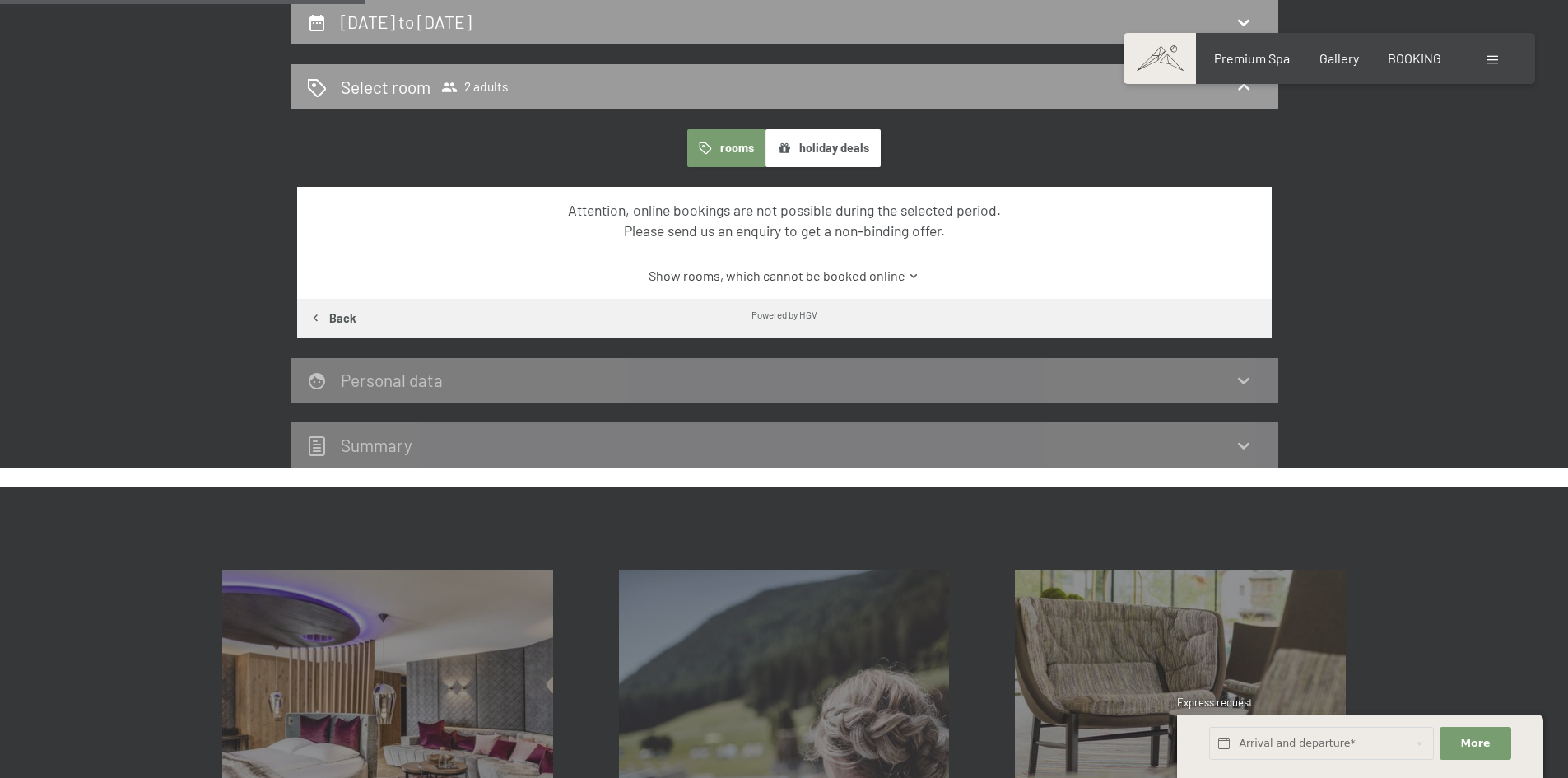
scroll to position [0, 0]
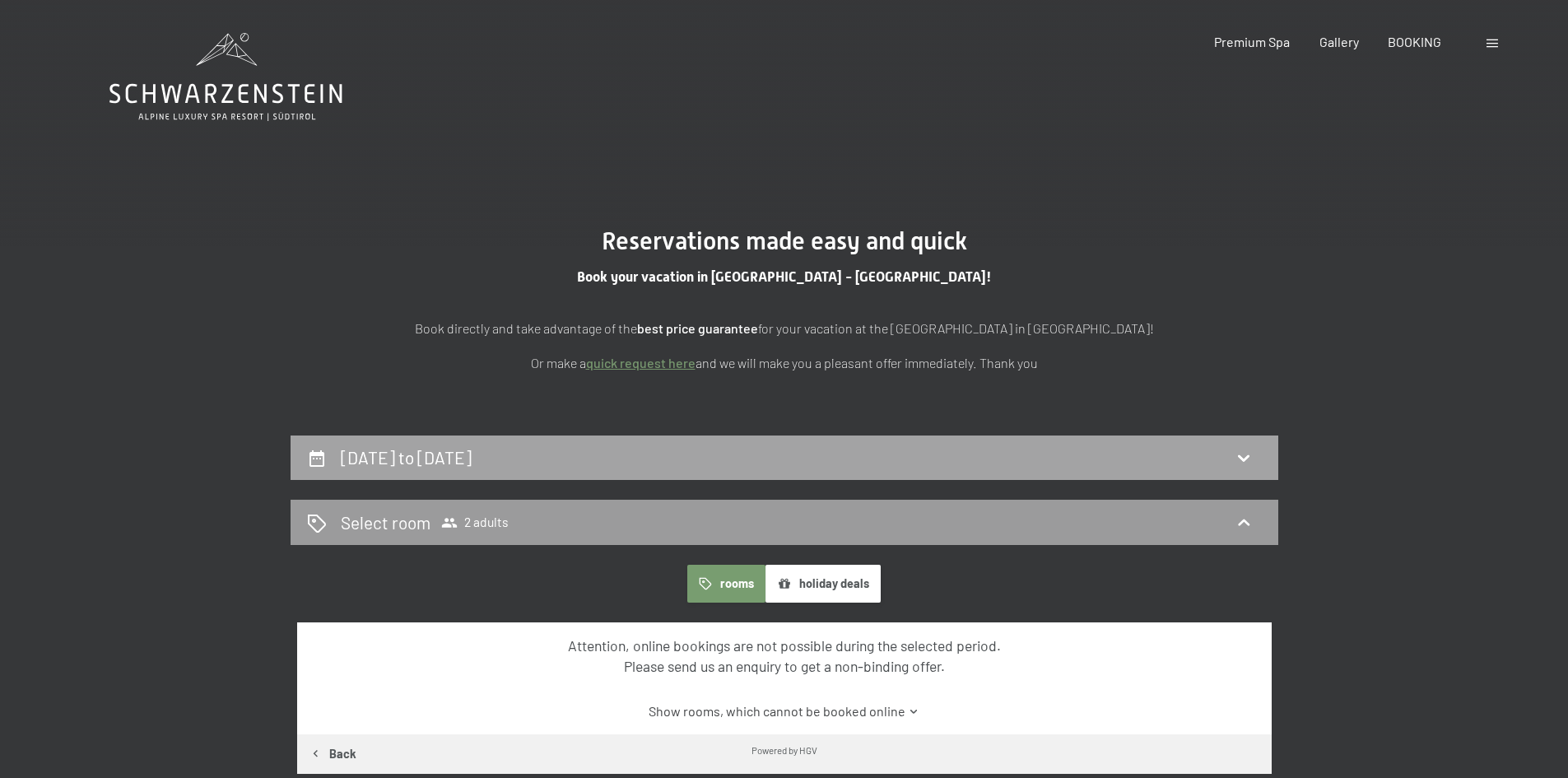
click at [478, 466] on div "[DATE] to [DATE]" at bounding box center [409, 458] width 138 height 24
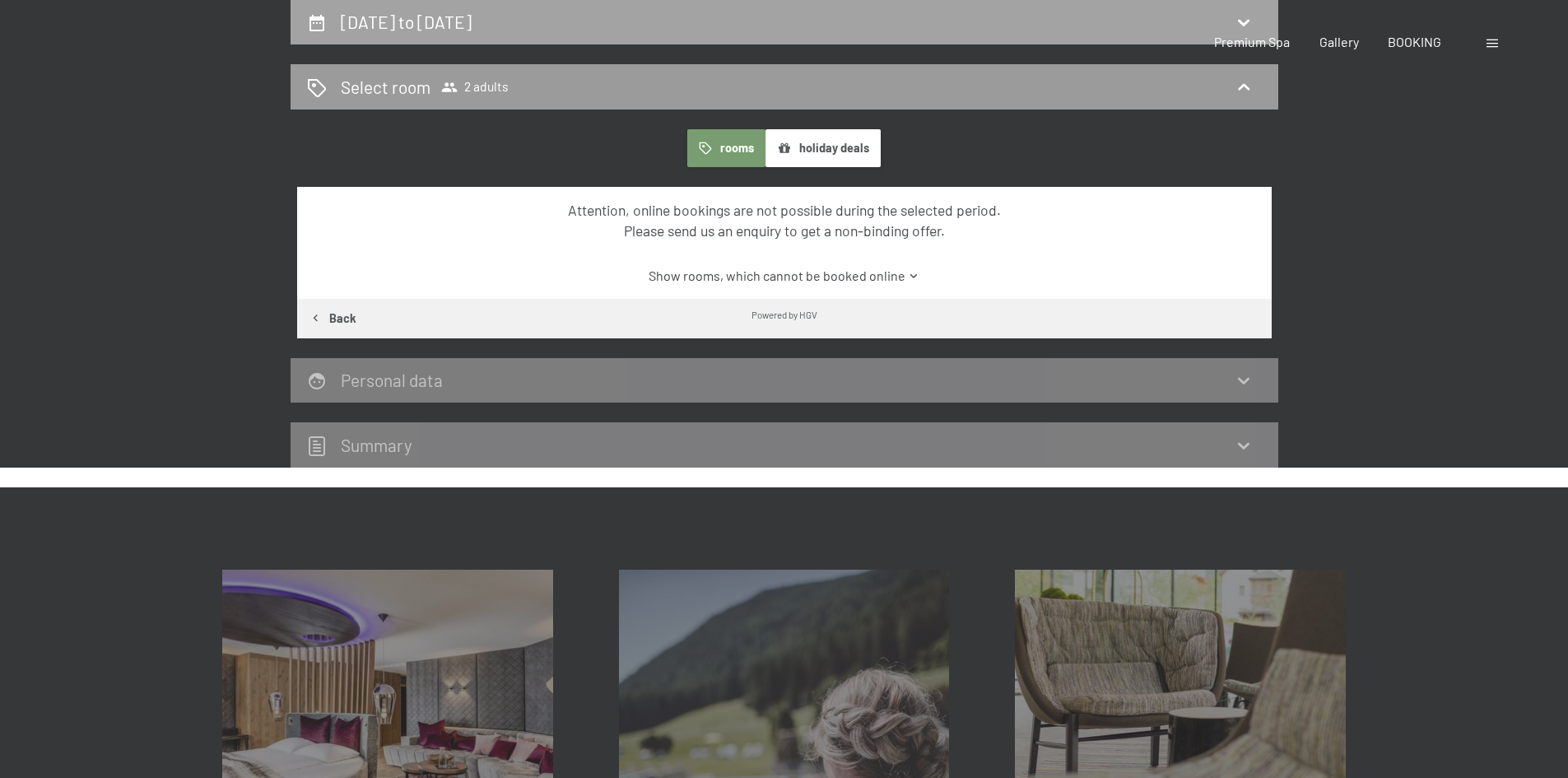
select select "[DATE]"
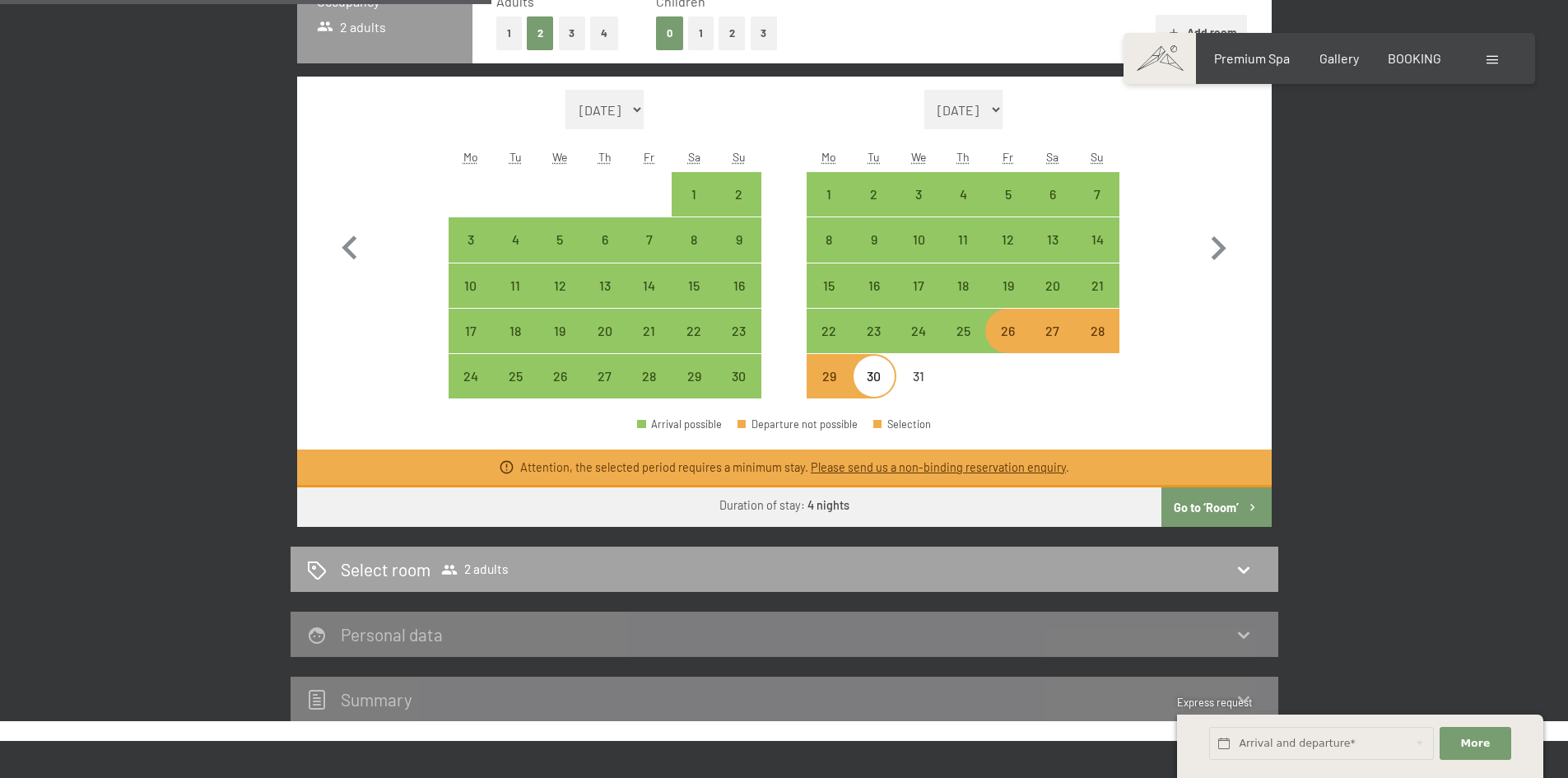
scroll to position [518, 0]
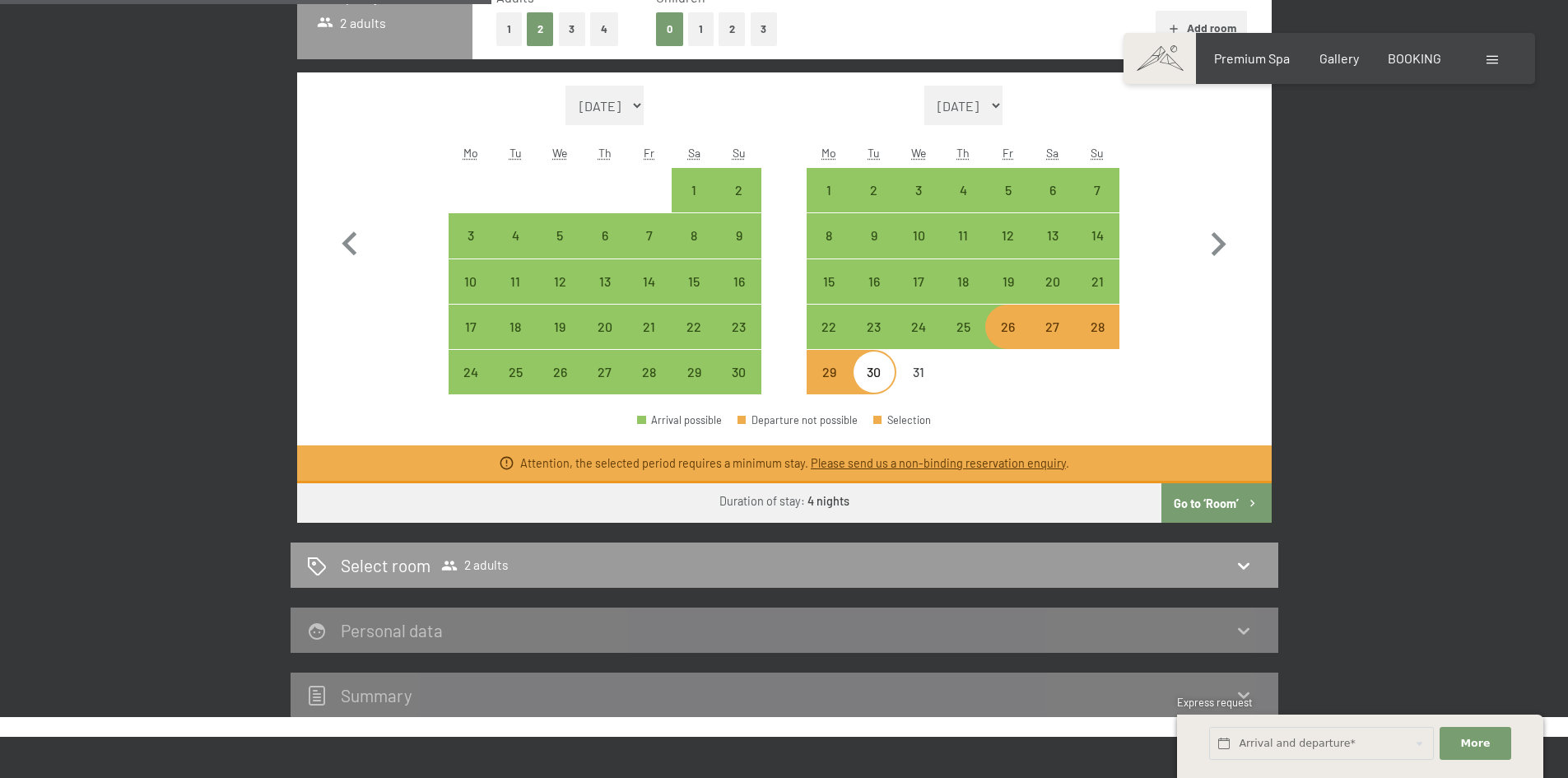
click at [1213, 492] on button "Go to ‘Room’" at bounding box center [1216, 504] width 110 height 40
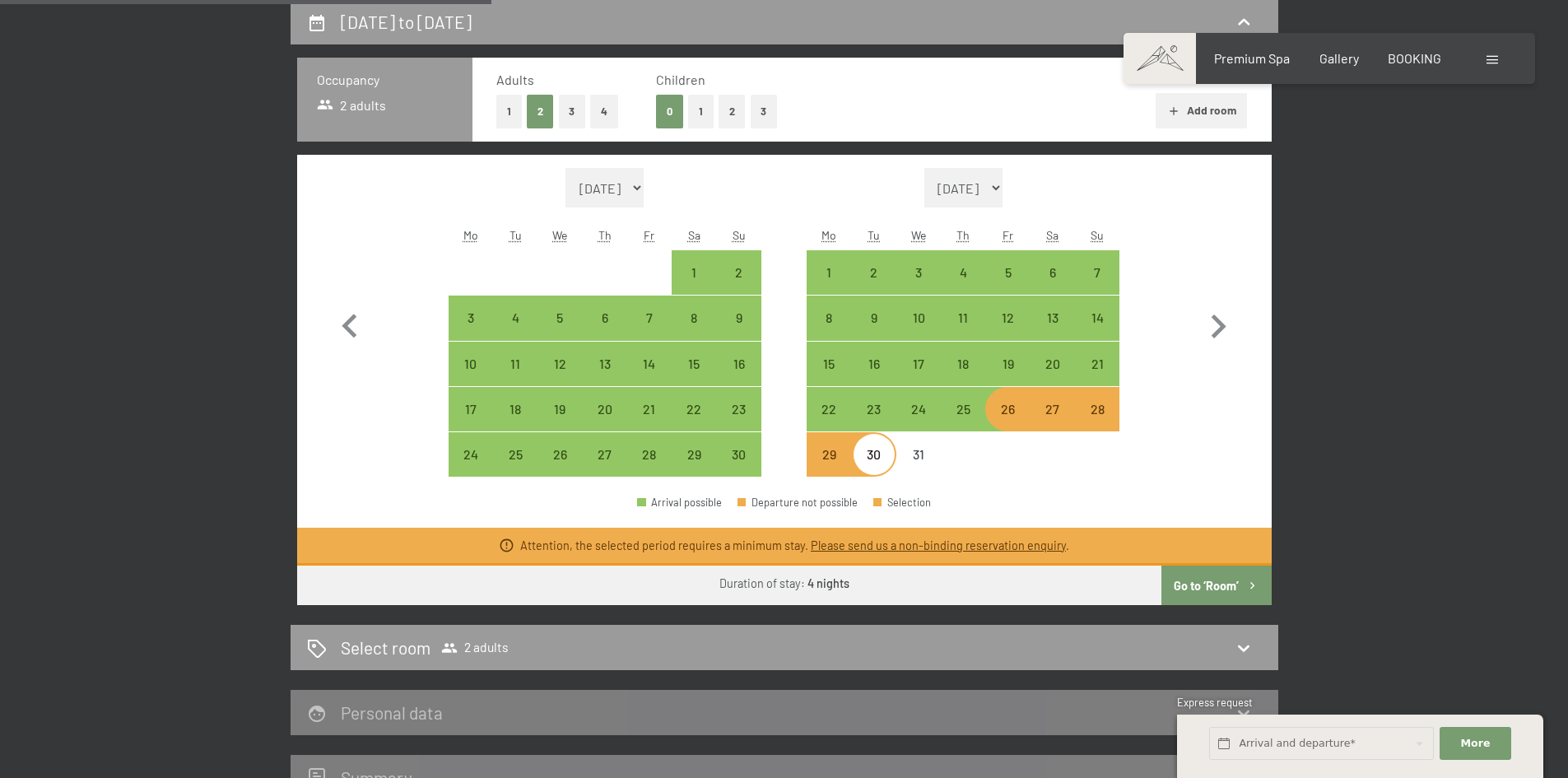
select select "[DATE]"
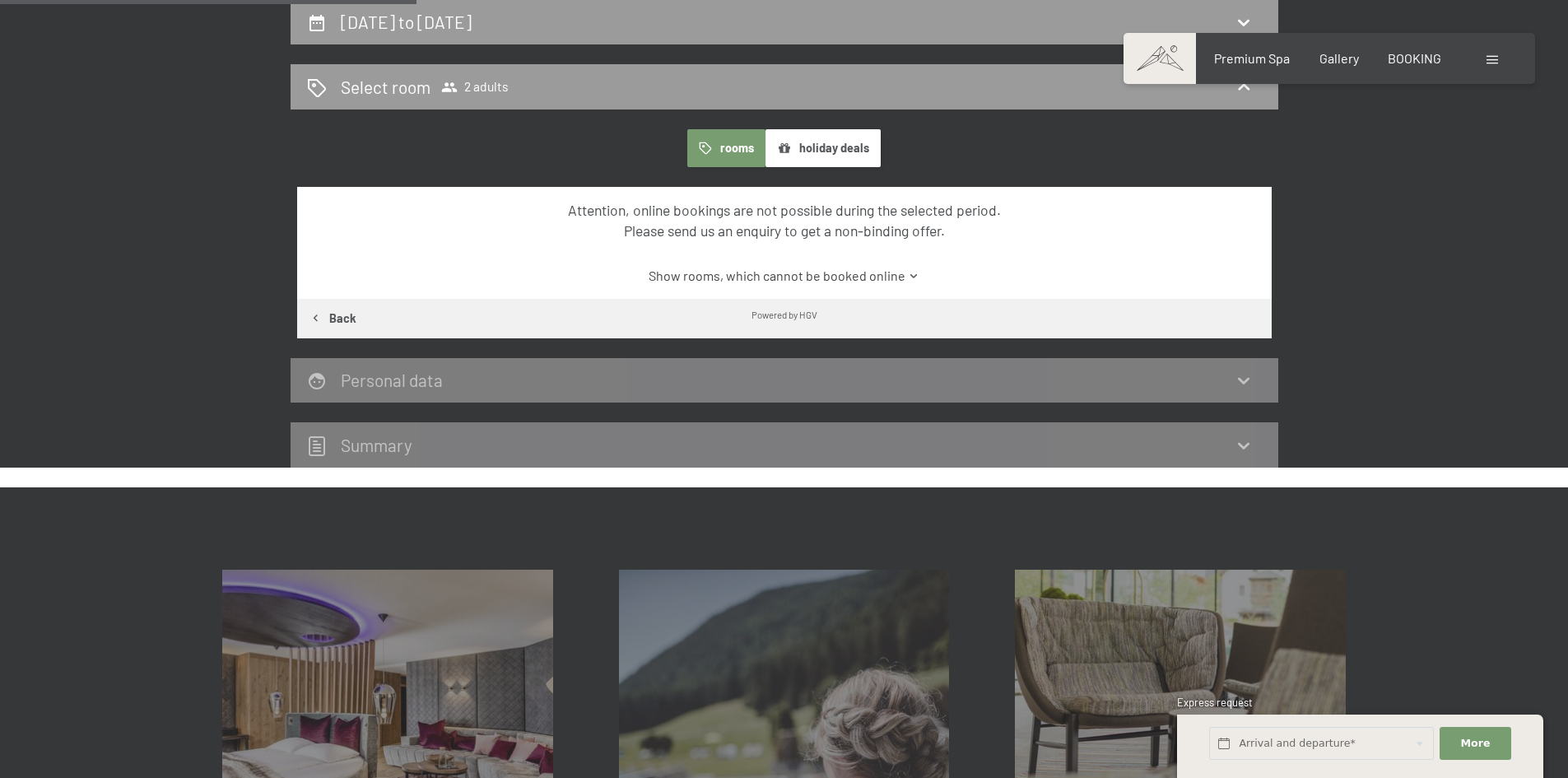
click at [853, 274] on link "Show rooms, which cannot be booked online" at bounding box center [784, 275] width 916 height 18
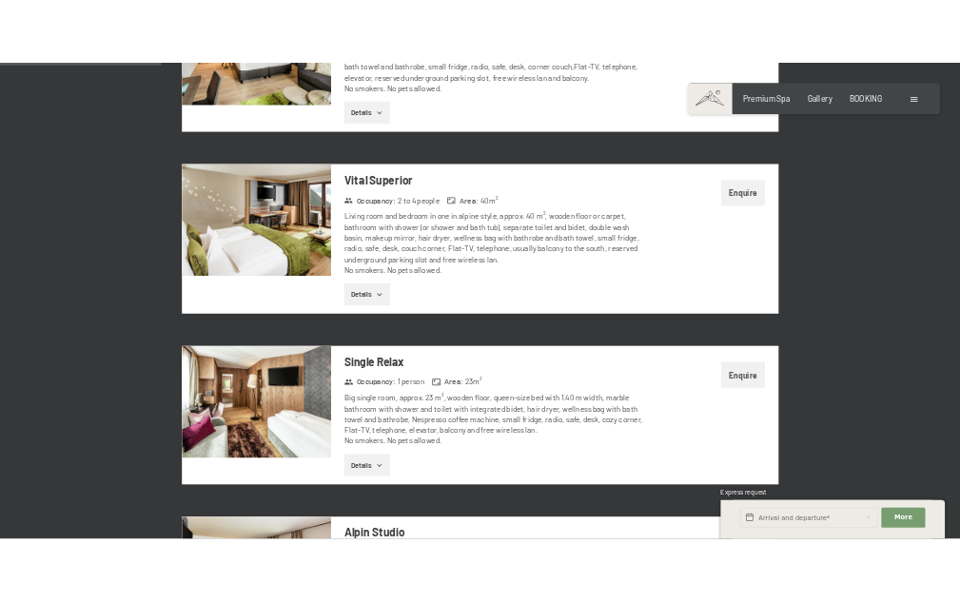
scroll to position [1074, 0]
